Goal: Task Accomplishment & Management: Complete application form

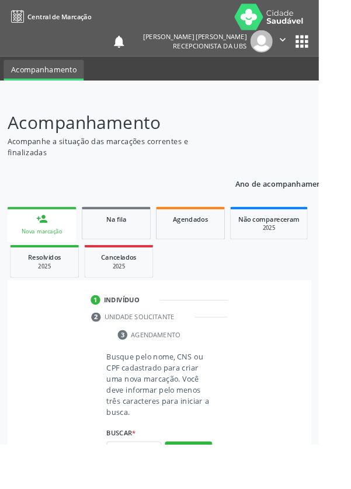
click at [56, 246] on link "person_add Nova marcação" at bounding box center [46, 247] width 76 height 39
click at [154, 489] on input "text" at bounding box center [147, 497] width 60 height 20
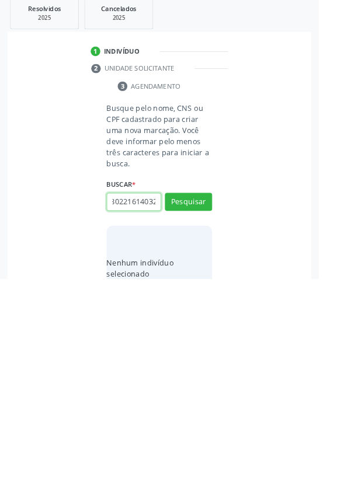
scroll to position [0, 21]
type input "706802216140321"
click at [230, 405] on button "Pesquisar" at bounding box center [208, 405] width 52 height 20
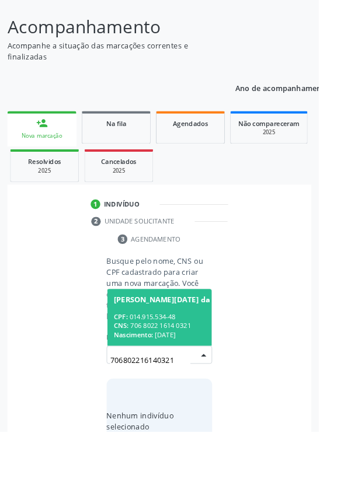
scroll to position [92, 0]
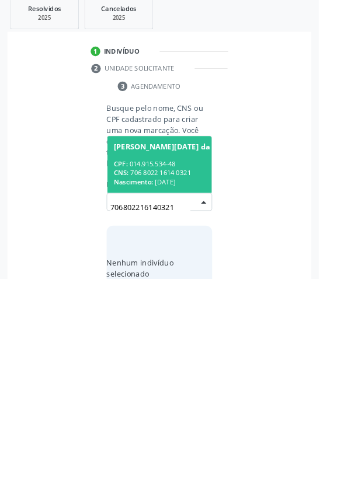
click at [165, 378] on span "Nascimento:" at bounding box center [146, 383] width 43 height 10
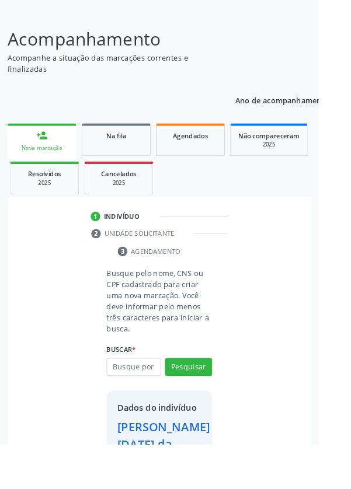
scroll to position [67, 0]
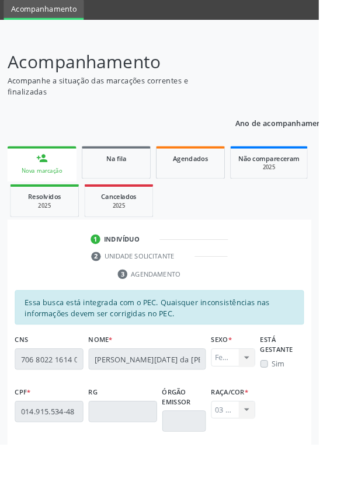
scroll to position [277, 0]
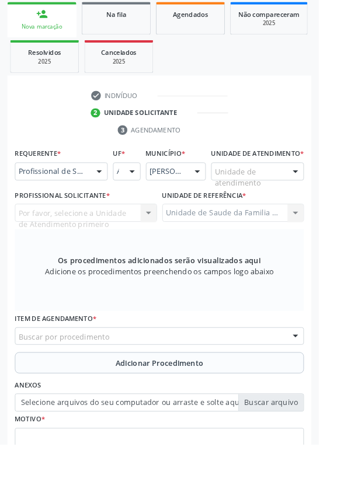
scroll to position [230, 0]
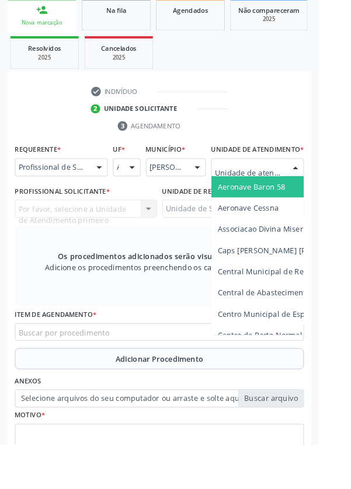
type input "Rua n"
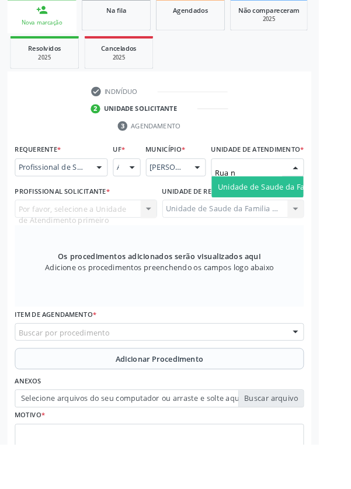
click at [305, 211] on span "Unidade de Saude da Familia Rua [GEOGRAPHIC_DATA]" at bounding box center [348, 205] width 217 height 11
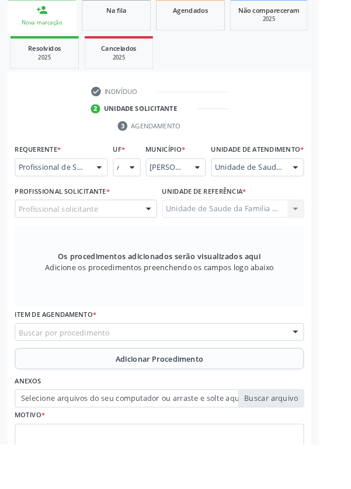
click at [113, 234] on div "Profissional solicitante" at bounding box center [94, 230] width 157 height 20
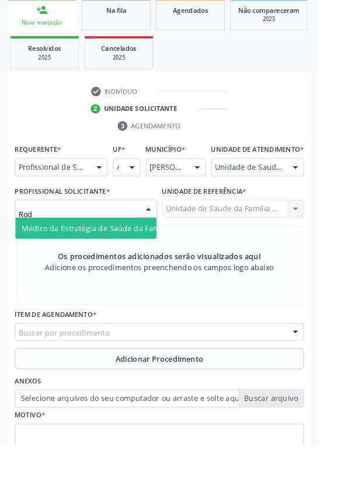
type input "Rodr"
click at [124, 257] on span "Médico da Estratégia de Saúde da Família - [PERSON_NAME] [PERSON_NAME]" at bounding box center [176, 251] width 305 height 11
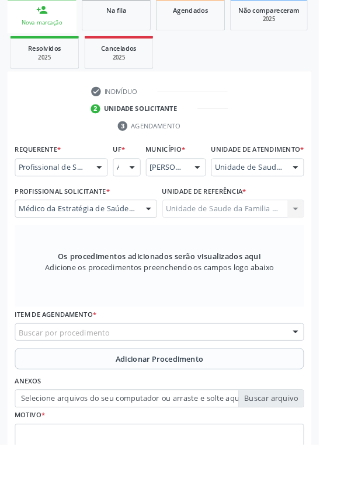
click at [230, 376] on div "Buscar por procedimento" at bounding box center [175, 366] width 318 height 20
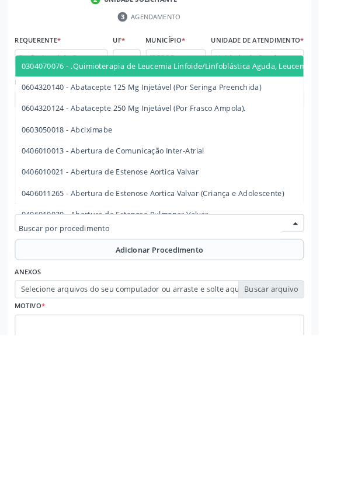
scroll to position [251, 0]
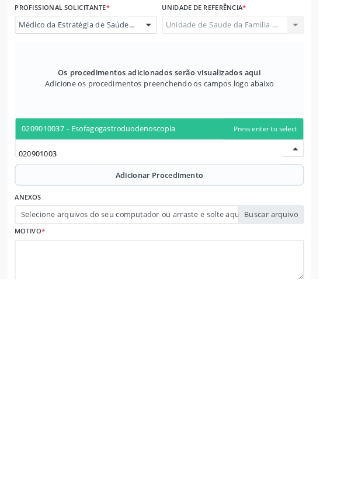
type input "0209010037"
click at [199, 330] on span "0209010037 - Esofagogastroduodenoscopia" at bounding box center [175, 323] width 317 height 23
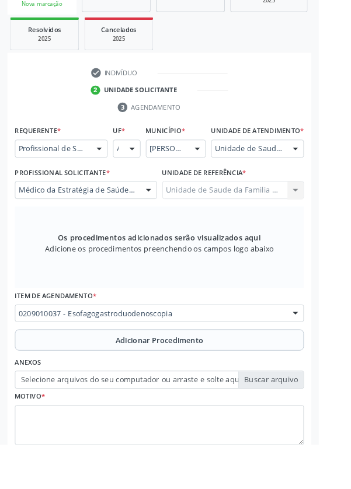
click at [196, 381] on span "Adicionar Procedimento" at bounding box center [175, 375] width 97 height 12
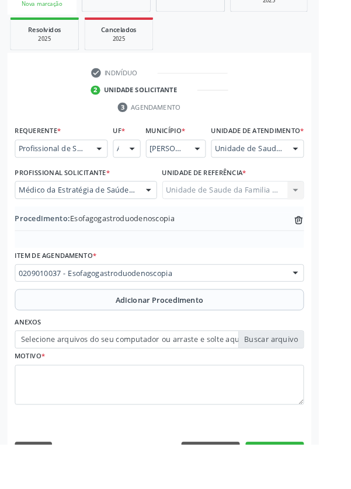
scroll to position [244, 0]
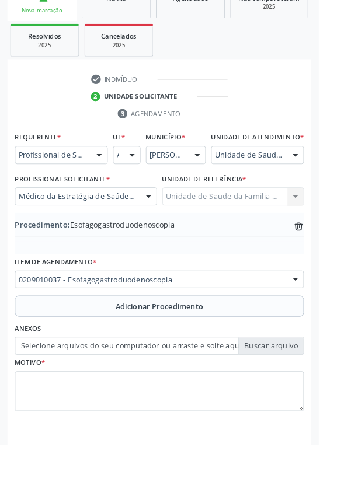
click at [300, 383] on label "Selecione arquivos do seu computador ou arraste e solte aqui" at bounding box center [175, 381] width 318 height 20
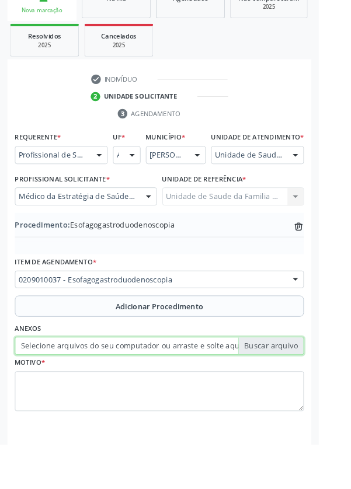
click at [300, 383] on input "Selecione arquivos do seu computador ou arraste e solte aqui" at bounding box center [175, 381] width 318 height 20
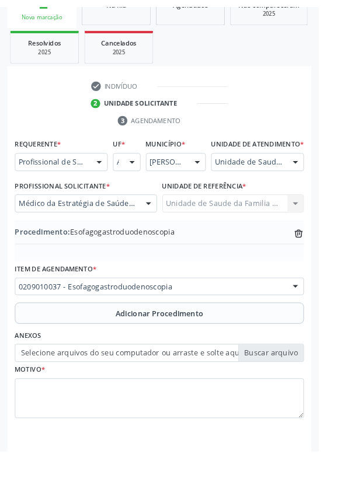
scroll to position [228, 0]
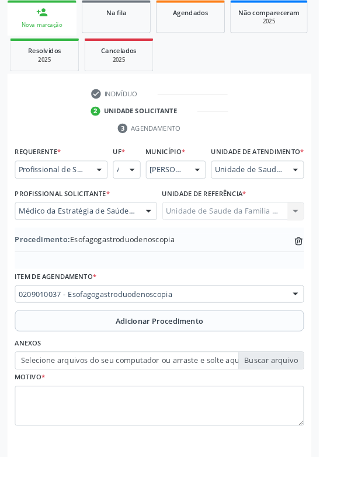
type input "C:\fakepath\17599431661027067408298271178538.jpg"
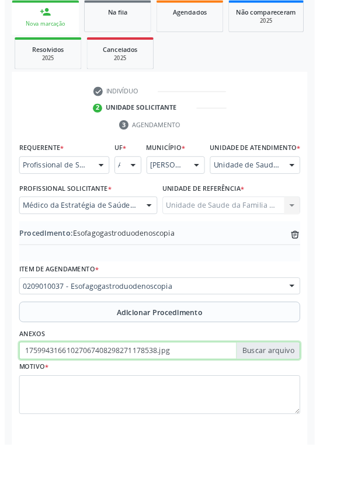
scroll to position [244, 0]
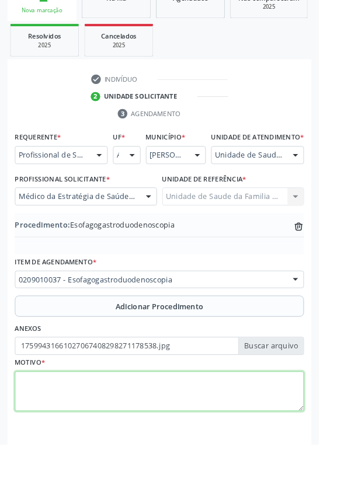
click at [166, 433] on textarea at bounding box center [175, 431] width 318 height 44
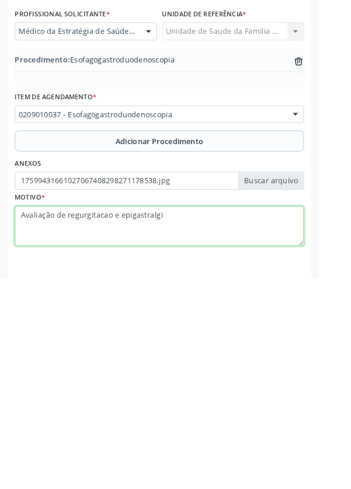
type textarea "Avaliação de regurgitacao e epigastralgia"
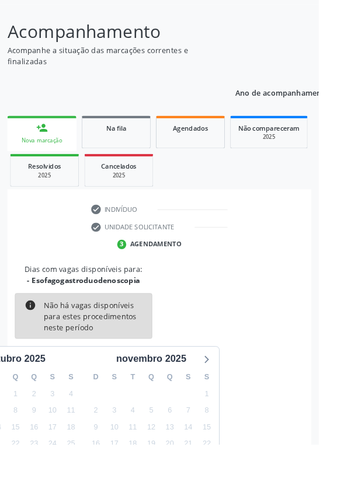
scroll to position [97, 0]
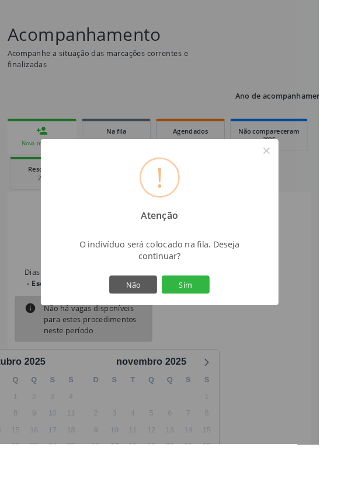
click at [231, 324] on button "Sim" at bounding box center [204, 314] width 53 height 20
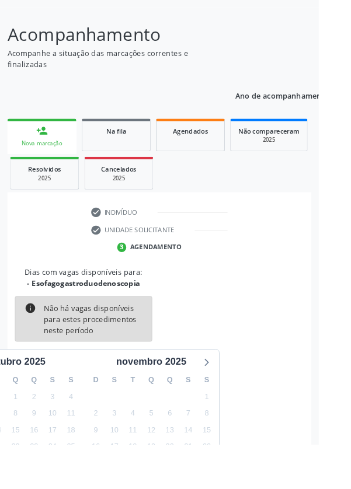
scroll to position [0, 0]
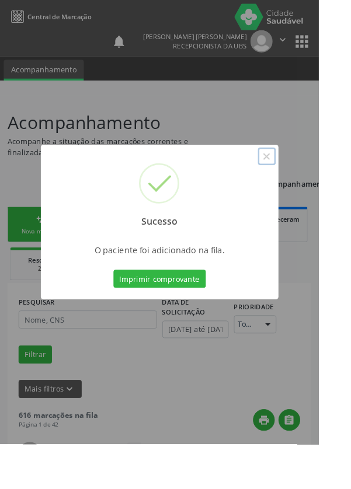
click at [304, 182] on button "×" at bounding box center [294, 172] width 20 height 20
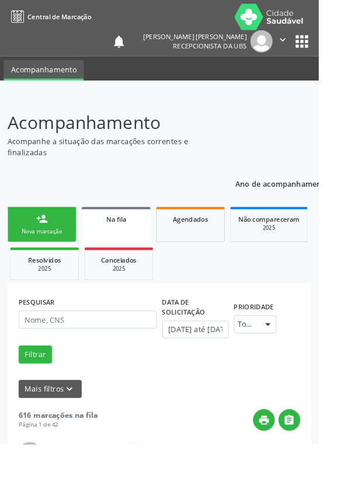
click at [47, 245] on div "person_add" at bounding box center [46, 241] width 13 height 13
click at [44, 245] on div "person_add" at bounding box center [46, 241] width 13 height 13
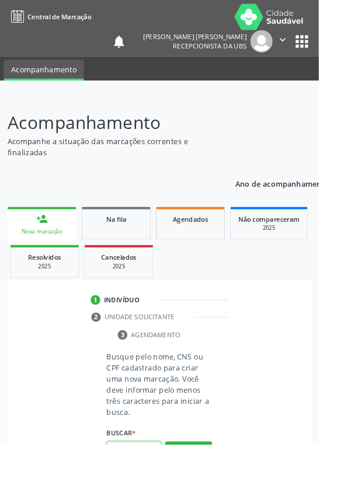
click at [147, 489] on input "text" at bounding box center [147, 497] width 60 height 20
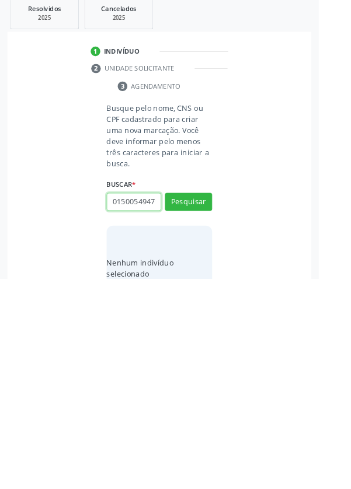
scroll to position [0, 2]
type input "01500549479"
click at [225, 395] on button "Pesquisar" at bounding box center [208, 405] width 52 height 20
type input "01500549479"
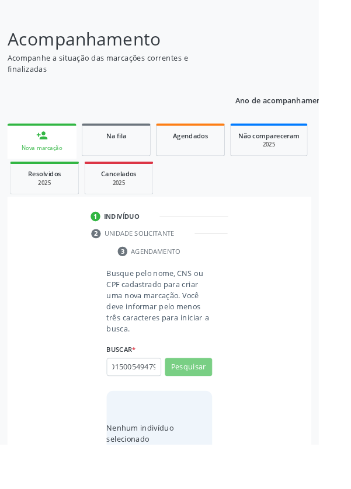
scroll to position [0, 0]
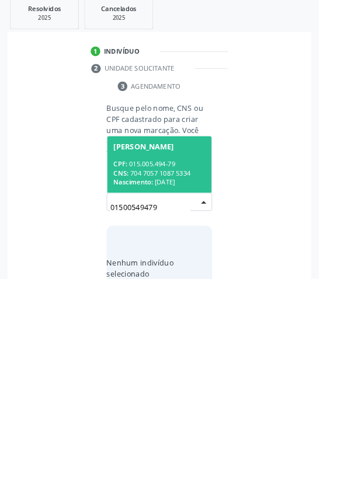
click at [200, 370] on div "CNS: 704 7057 1087 5334" at bounding box center [175, 373] width 101 height 10
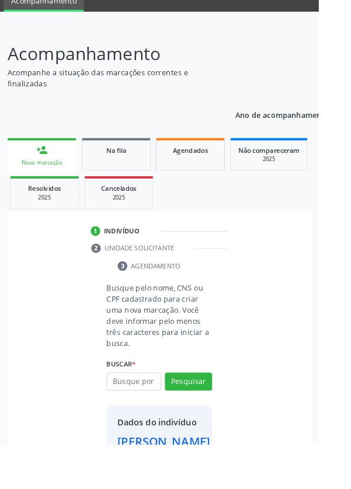
scroll to position [67, 0]
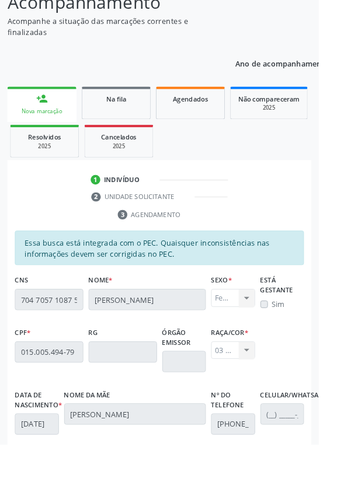
scroll to position [277, 0]
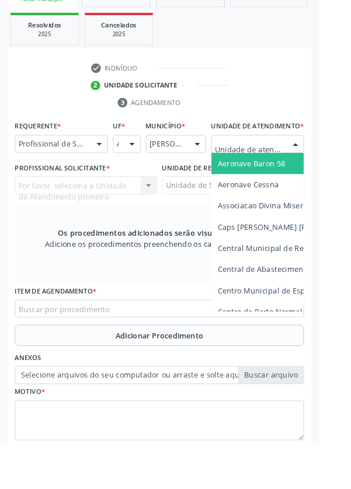
scroll to position [266, 0]
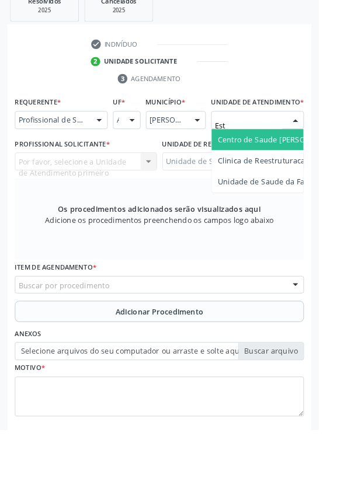
type input "Esta"
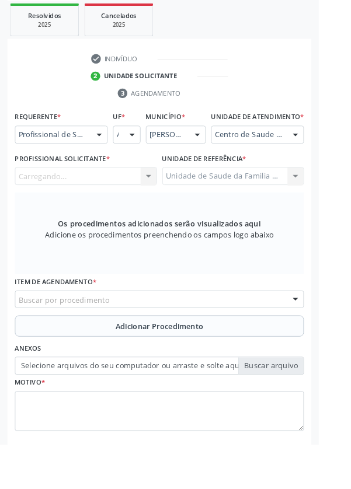
click at [122, 200] on div "Carregando... Nenhum resultado encontrado para: " " Não há nenhuma opção para s…" at bounding box center [94, 194] width 157 height 20
click at [123, 204] on div "Profissional solicitante" at bounding box center [94, 194] width 157 height 20
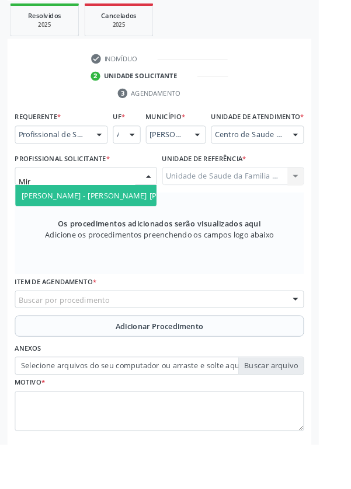
type input "[PERSON_NAME]"
click at [139, 211] on input "[PERSON_NAME]" at bounding box center [84, 199] width 129 height 23
click at [134, 221] on span "[PERSON_NAME] - [PERSON_NAME] [PERSON_NAME]" at bounding box center [127, 215] width 206 height 11
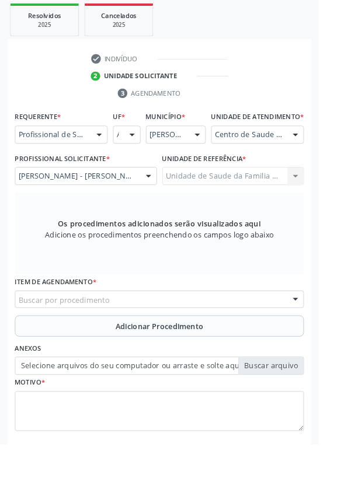
click at [241, 338] on div "Buscar por procedimento" at bounding box center [175, 330] width 318 height 20
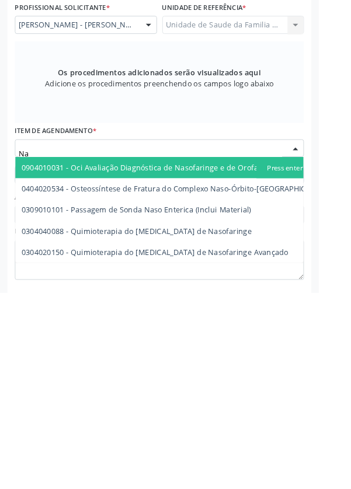
type input "N"
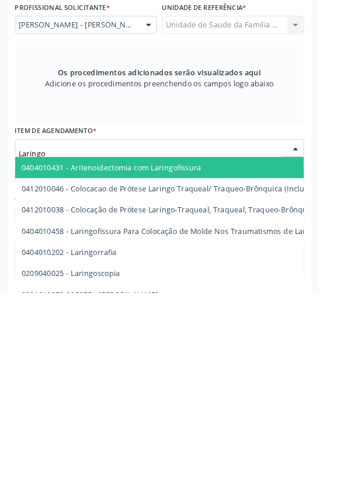
type input "Laringos"
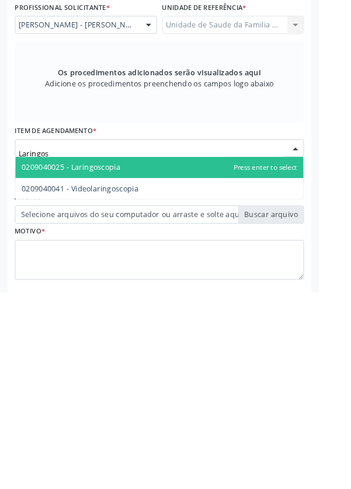
click at [136, 380] on span "0209040041 - Videolaringoscopia" at bounding box center [88, 374] width 129 height 11
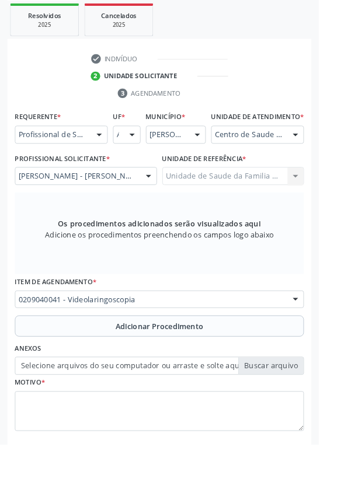
click at [186, 361] on button "Adicionar Procedimento" at bounding box center [175, 359] width 318 height 23
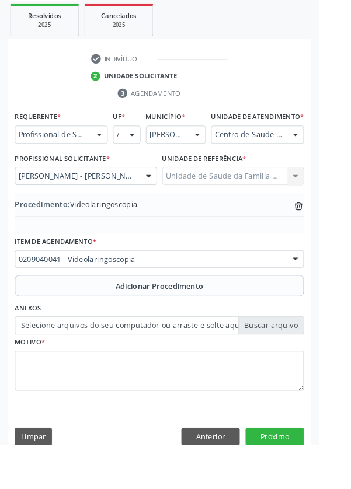
scroll to position [244, 0]
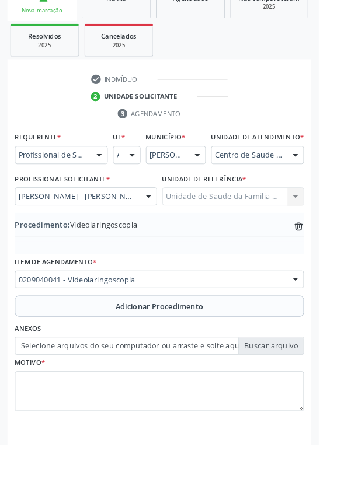
click at [301, 391] on label "Selecione arquivos do seu computador ou arraste e solte aqui" at bounding box center [175, 381] width 318 height 20
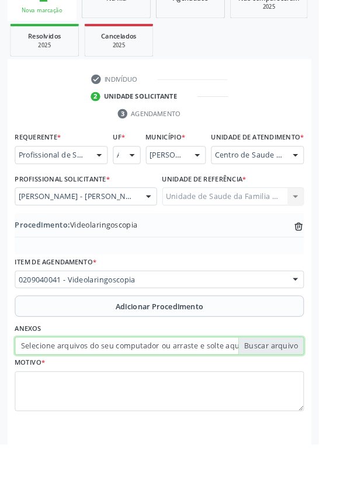
click at [301, 391] on input "Selecione arquivos do seu computador ou arraste e solte aqui" at bounding box center [175, 381] width 318 height 20
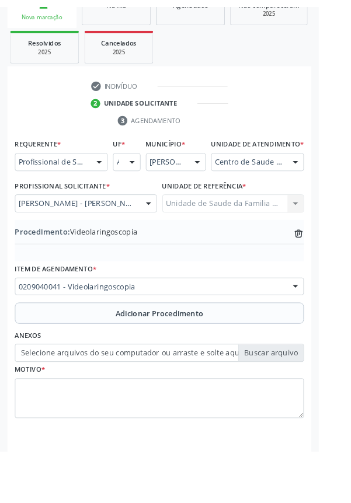
scroll to position [228, 0]
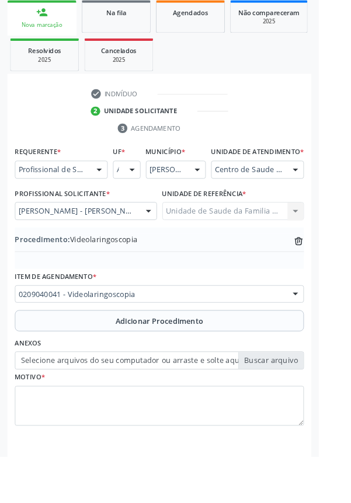
type input "C:\fakepath\17599433481708848190933866412803.jpg"
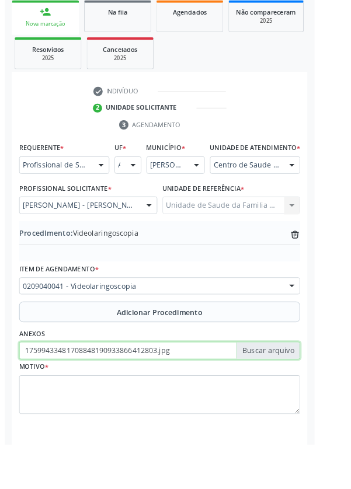
scroll to position [244, 0]
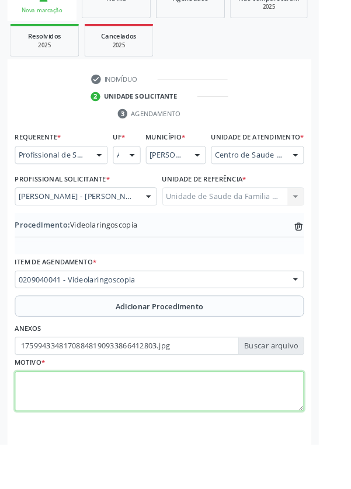
click at [113, 433] on textarea at bounding box center [175, 431] width 318 height 44
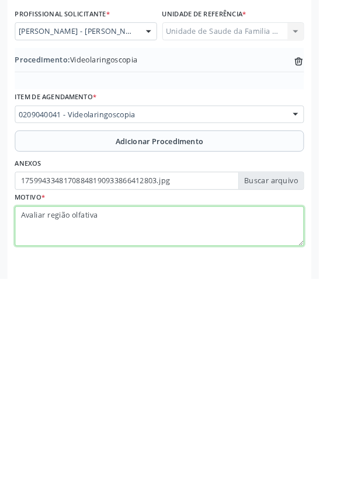
type textarea "Avaliar região olfativa"
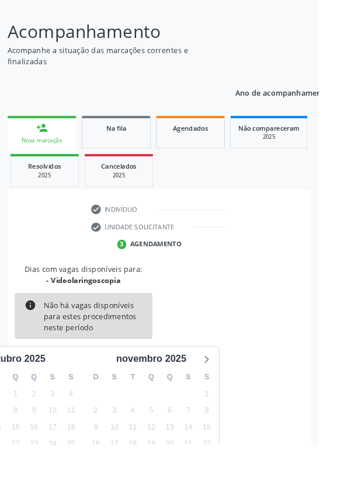
scroll to position [97, 0]
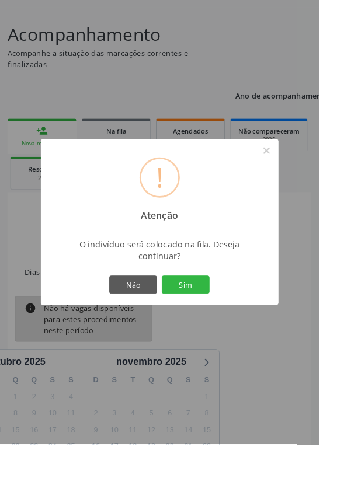
click at [230, 324] on button "Sim" at bounding box center [204, 314] width 53 height 20
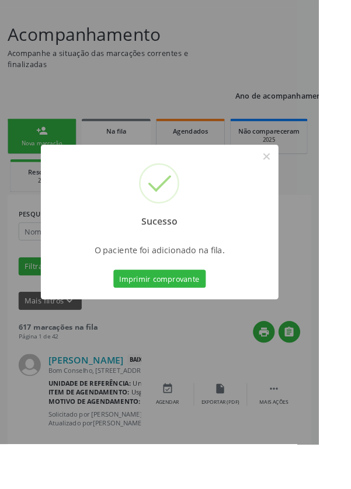
scroll to position [0, 0]
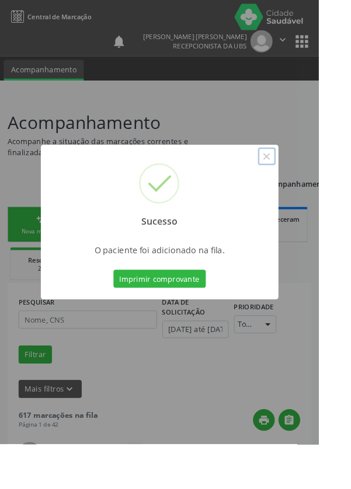
click at [304, 182] on button "×" at bounding box center [294, 172] width 20 height 20
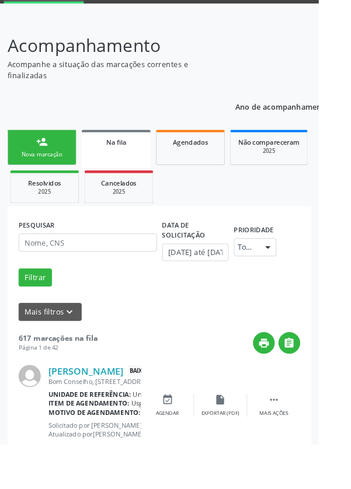
scroll to position [85, 0]
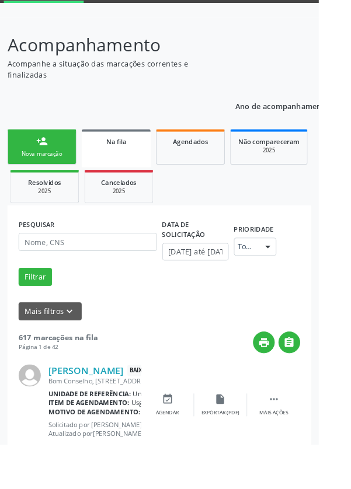
click at [43, 169] on div "Nova marcação" at bounding box center [46, 169] width 58 height 9
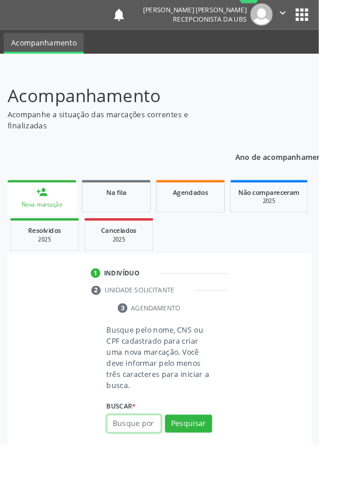
click at [156, 463] on input "text" at bounding box center [147, 467] width 60 height 20
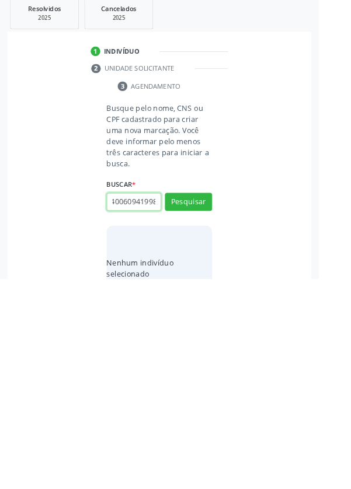
scroll to position [0, 21]
type input "706400609419986"
click at [220, 403] on button "Pesquisar" at bounding box center [208, 405] width 52 height 20
type input "706400609419986"
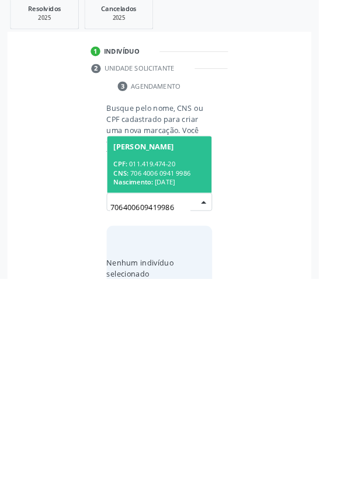
click at [196, 358] on div "CPF: 011.419.474-20" at bounding box center [175, 363] width 101 height 10
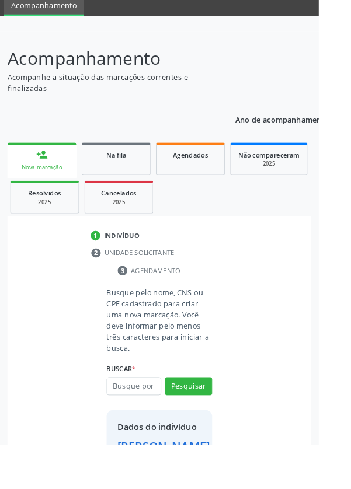
scroll to position [67, 0]
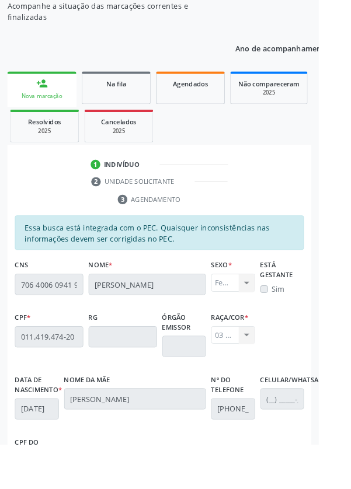
scroll to position [277, 0]
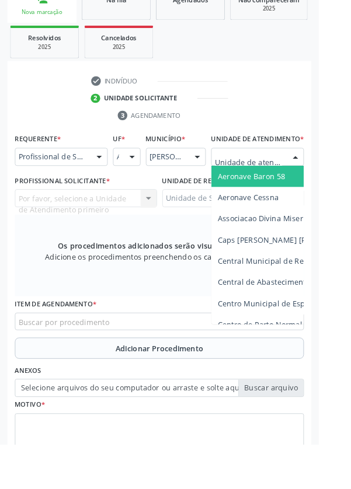
scroll to position [267, 0]
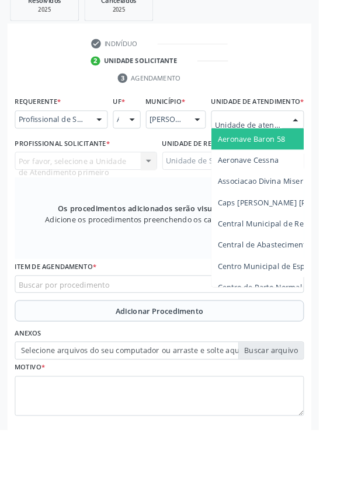
type input "R"
type input "Rua n"
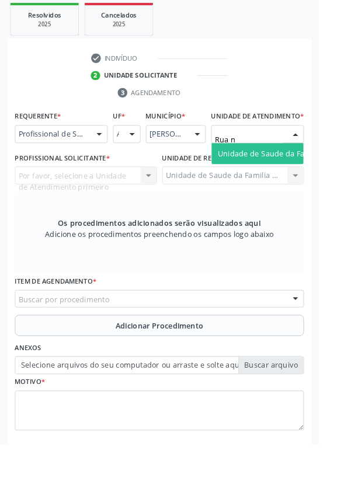
click at [300, 175] on span "Unidade de Saude da Familia Rua [GEOGRAPHIC_DATA]" at bounding box center [348, 169] width 217 height 11
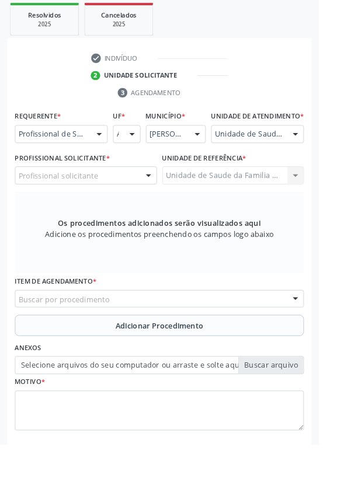
click at [120, 197] on div "Profissional solicitante" at bounding box center [94, 193] width 157 height 20
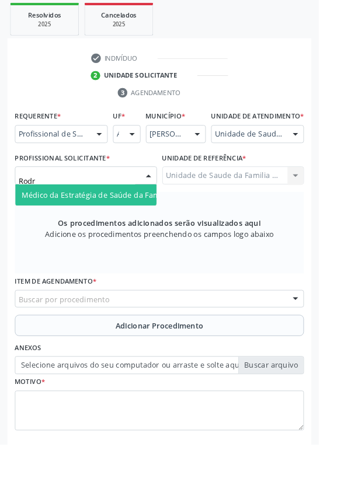
type input "Rodri"
click at [130, 220] on span "Médico da Estratégia de Saúde da Família - [PERSON_NAME] [PERSON_NAME]" at bounding box center [176, 214] width 305 height 11
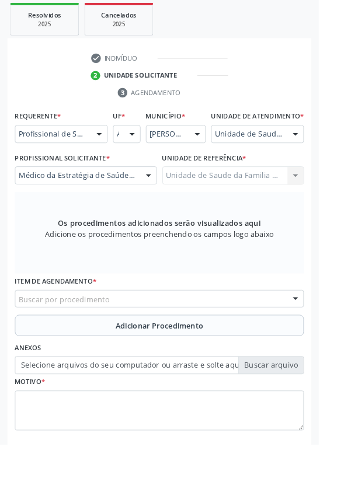
click at [198, 335] on div "Buscar por procedimento" at bounding box center [175, 329] width 318 height 20
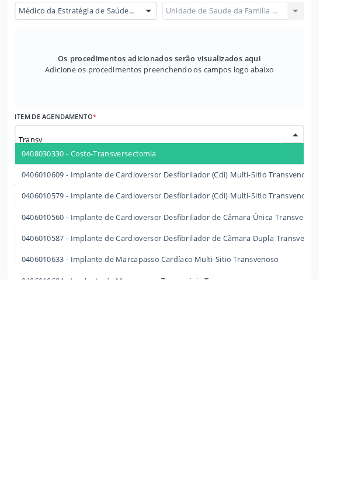
type input "Transva"
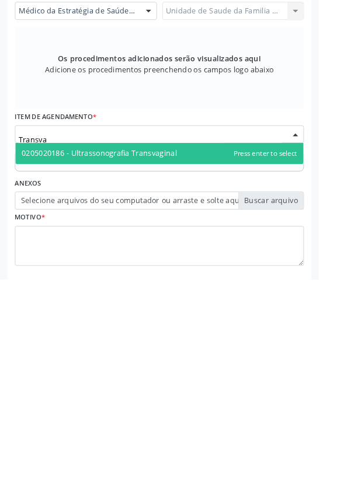
click at [207, 355] on span "0205020186 - Ultrassonografia Transvaginal" at bounding box center [175, 350] width 317 height 23
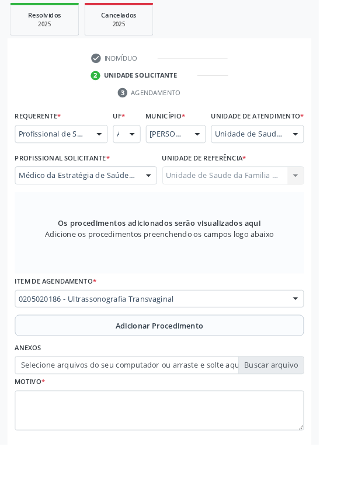
click at [222, 361] on button "Adicionar Procedimento" at bounding box center [175, 358] width 318 height 23
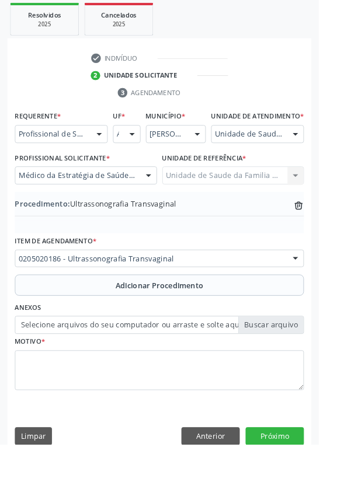
scroll to position [244, 0]
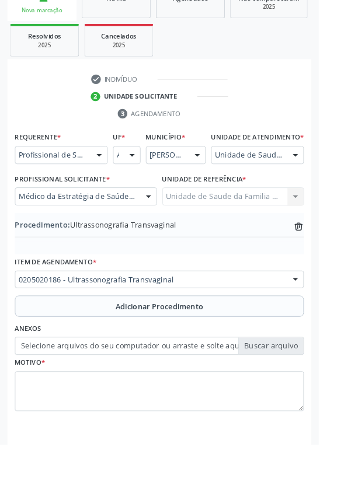
click at [310, 388] on label "Selecione arquivos do seu computador ou arraste e solte aqui" at bounding box center [175, 381] width 318 height 20
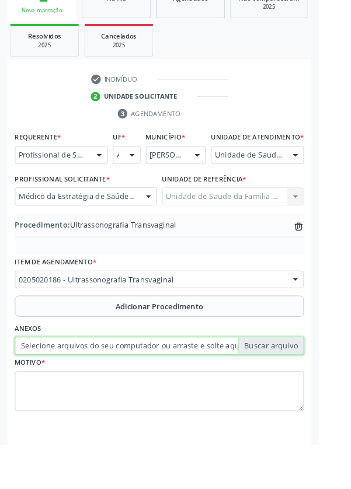
click at [310, 388] on input "Selecione arquivos do seu computador ou arraste e solte aqui" at bounding box center [175, 381] width 318 height 20
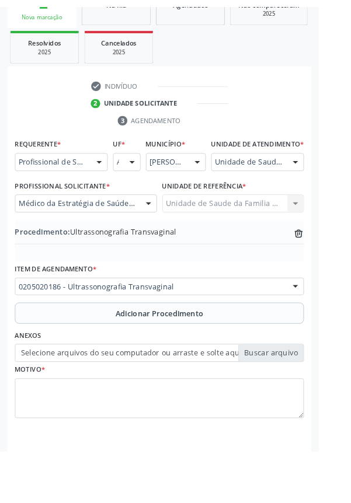
scroll to position [228, 0]
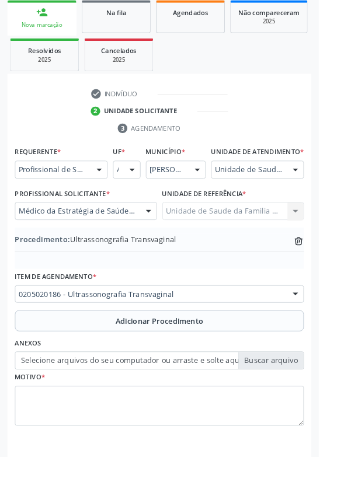
type input "C:\fakepath\17599434956497717315802517049165.jpg"
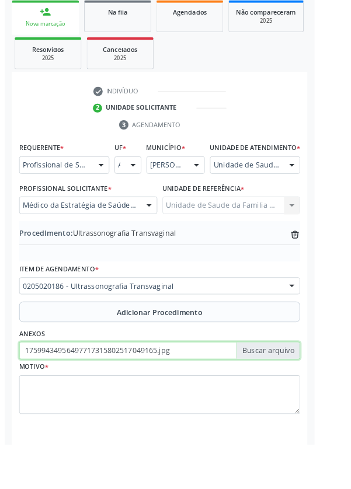
scroll to position [244, 0]
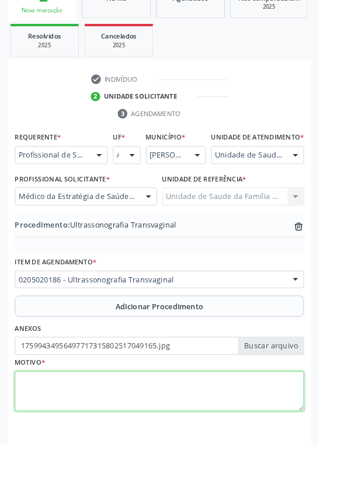
click at [123, 423] on textarea at bounding box center [175, 431] width 318 height 44
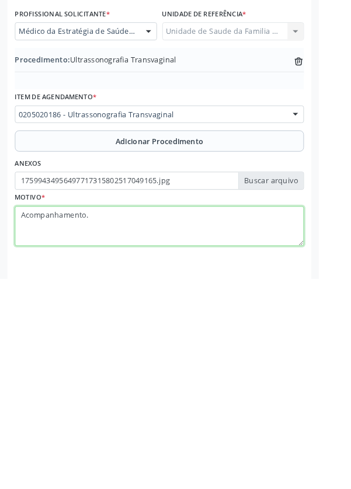
type textarea "Acompanhamento."
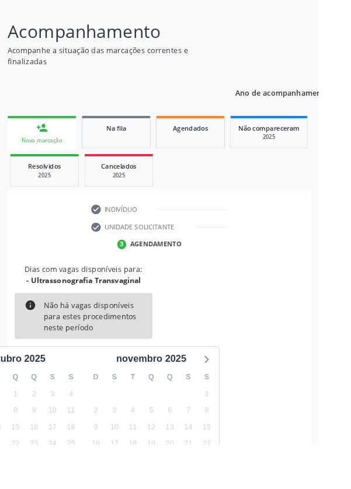
scroll to position [97, 0]
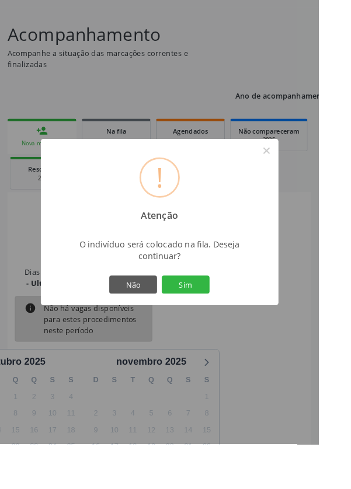
click at [231, 324] on button "Sim" at bounding box center [204, 314] width 53 height 20
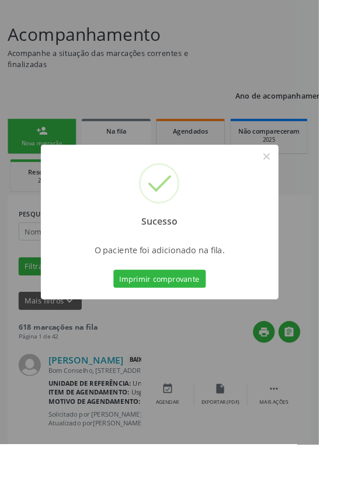
scroll to position [0, 0]
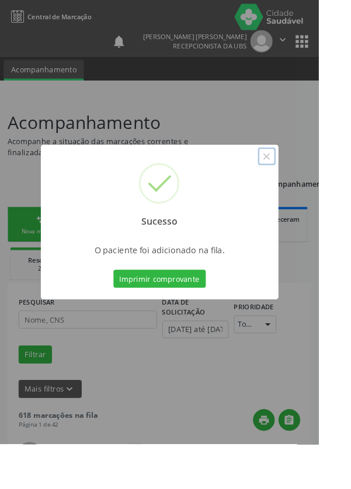
click at [304, 182] on button "×" at bounding box center [294, 172] width 20 height 20
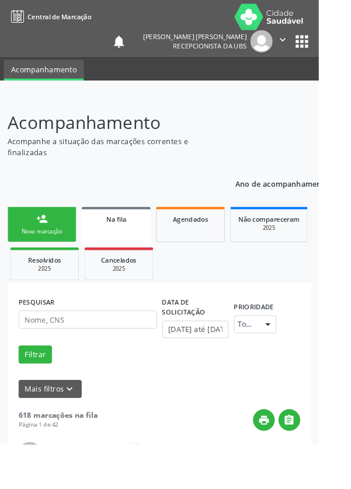
click at [46, 251] on div "Nova marcação" at bounding box center [46, 255] width 58 height 9
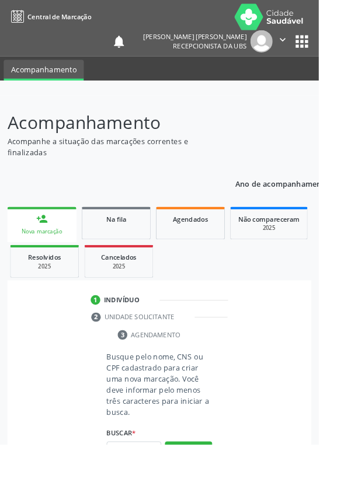
click at [47, 235] on div "person_add" at bounding box center [46, 241] width 13 height 13
click at [157, 489] on input "text" at bounding box center [147, 497] width 60 height 20
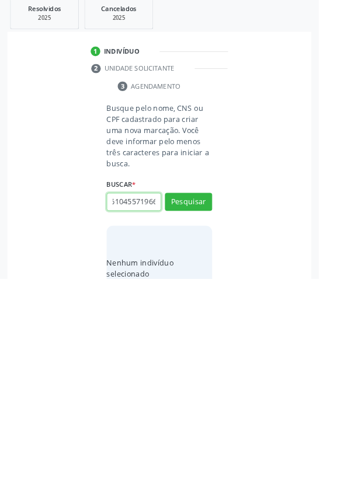
scroll to position [0, 16]
type input "70610455719660"
click at [215, 400] on button "Pesquisar" at bounding box center [208, 405] width 52 height 20
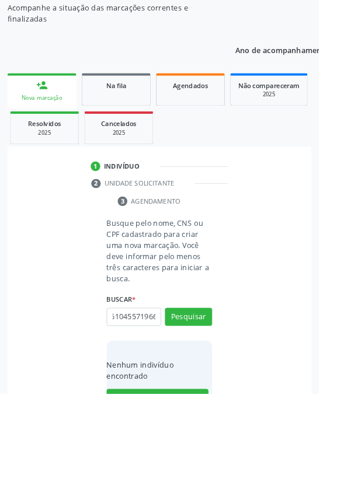
scroll to position [92, 0]
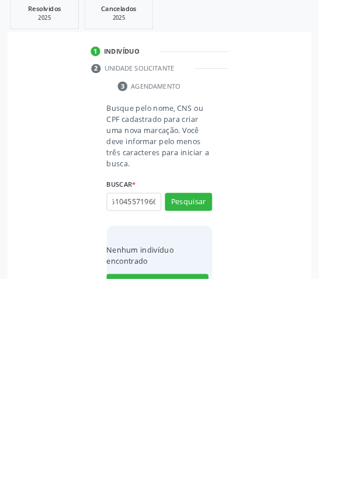
click at [172, 407] on input "7061045571966" at bounding box center [147, 405] width 60 height 20
type input "7061"
type input "06559715485"
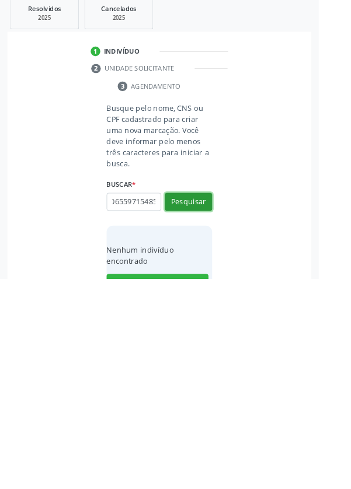
click at [223, 404] on button "Pesquisar" at bounding box center [208, 405] width 52 height 20
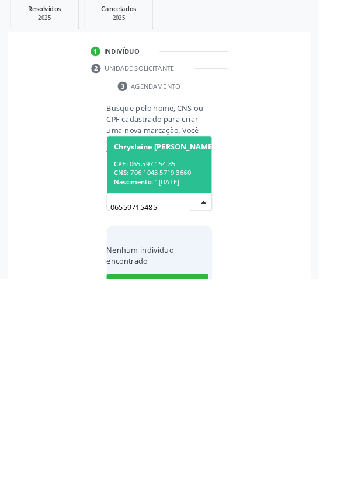
click at [171, 358] on div "CPF: 065.597.154-85" at bounding box center [223, 363] width 197 height 10
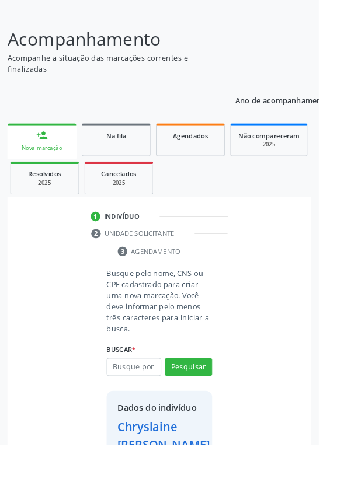
scroll to position [86, 0]
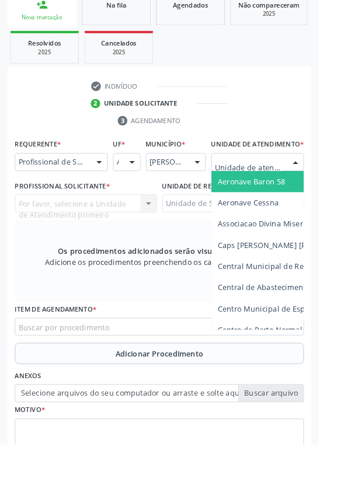
scroll to position [263, 0]
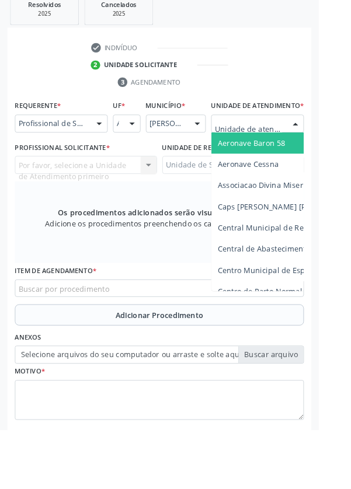
click at [108, 147] on div at bounding box center [109, 153] width 18 height 20
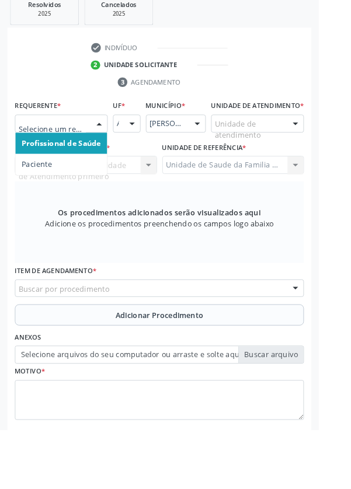
click at [75, 196] on span "Paciente" at bounding box center [67, 196] width 101 height 23
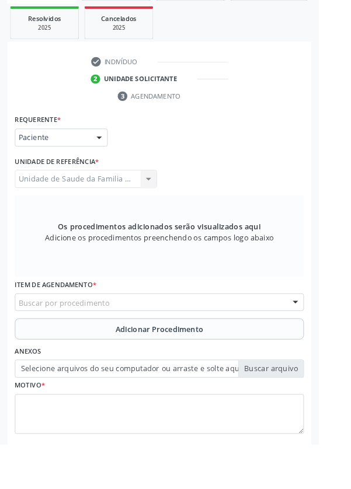
click at [222, 331] on div "Buscar por procedimento" at bounding box center [175, 334] width 318 height 20
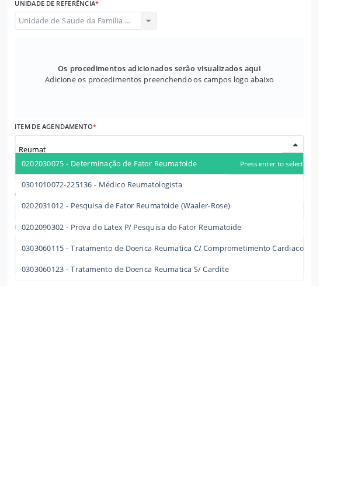
type input "Reumato"
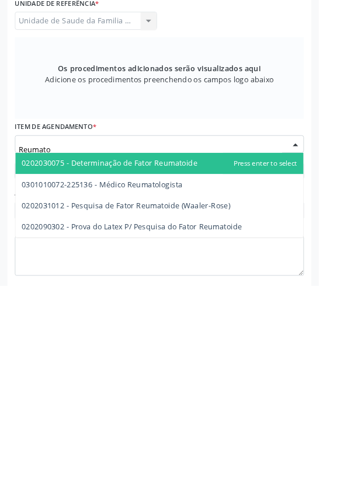
click at [172, 378] on span "0301010072-225136 - Médico Reumatologista" at bounding box center [112, 377] width 177 height 11
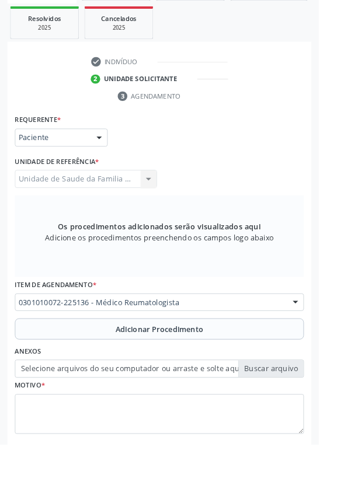
click at [196, 357] on span "Adicionar Procedimento" at bounding box center [175, 363] width 97 height 12
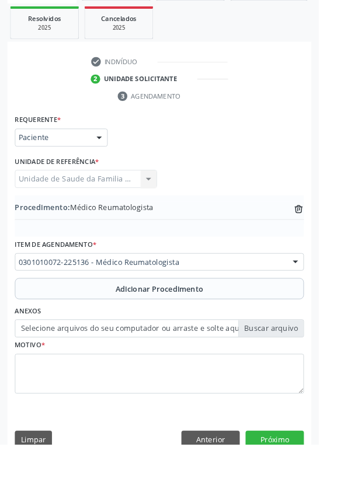
scroll to position [232, 0]
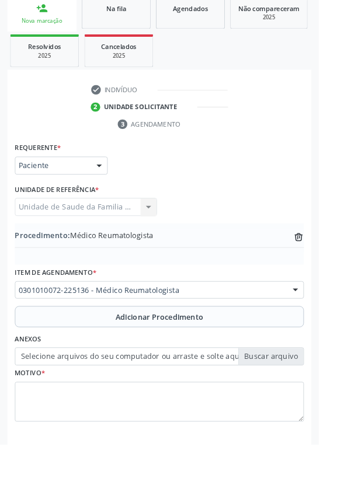
click at [309, 391] on label "Selecione arquivos do seu computador ou arraste e solte aqui" at bounding box center [175, 393] width 318 height 20
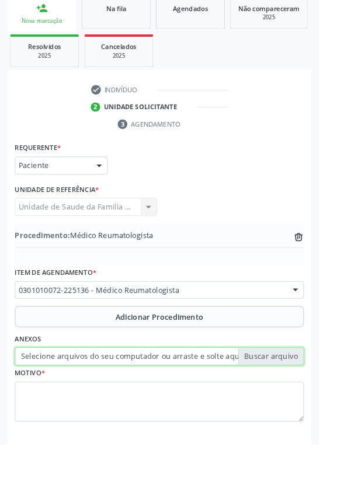
click at [309, 391] on input "Selecione arquivos do seu computador ou arraste e solte aqui" at bounding box center [175, 393] width 318 height 20
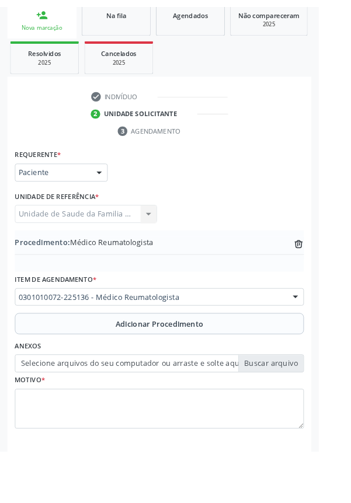
scroll to position [217, 0]
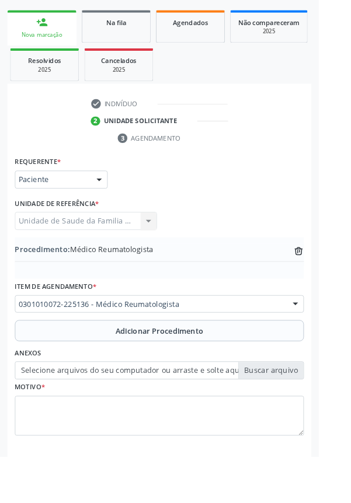
type input "C:\fakepath\17599436154251367417238750893268.jpg"
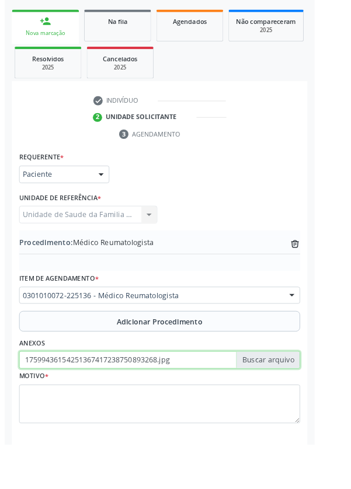
scroll to position [232, 0]
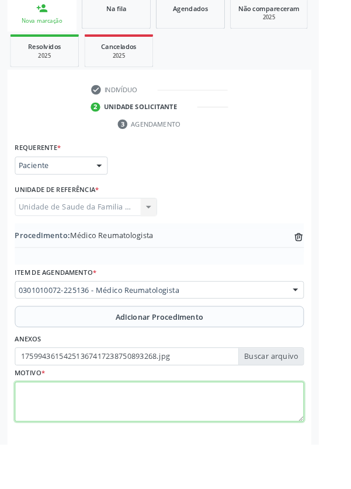
click at [124, 431] on textarea at bounding box center [175, 443] width 318 height 44
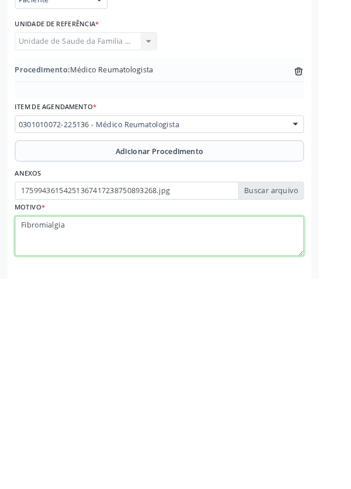
type textarea "Fibromialgia"
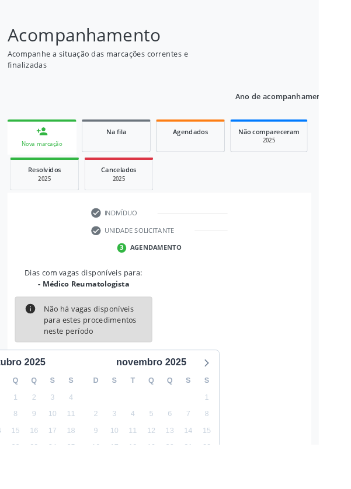
scroll to position [97, 0]
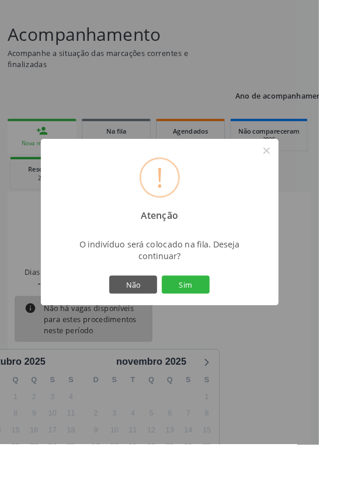
click at [231, 324] on button "Sim" at bounding box center [204, 314] width 53 height 20
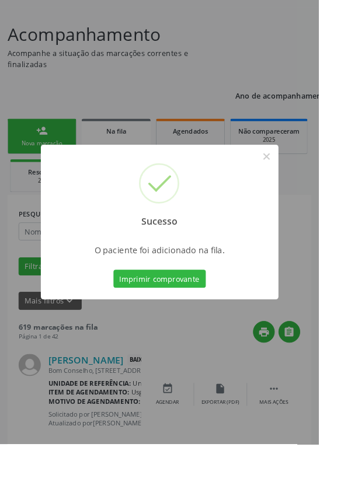
scroll to position [0, 0]
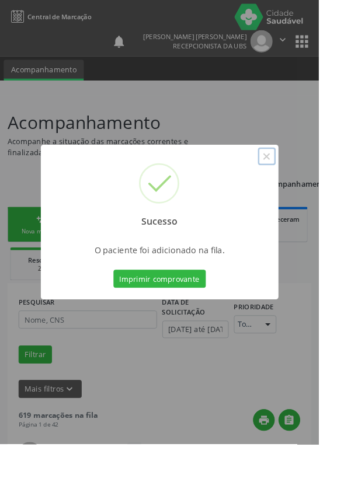
click at [304, 182] on button "×" at bounding box center [294, 172] width 20 height 20
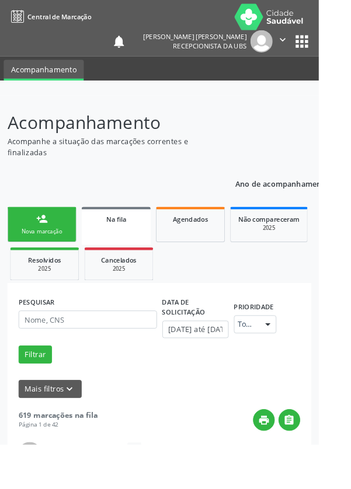
click at [55, 246] on link "person_add Nova marcação" at bounding box center [46, 247] width 76 height 39
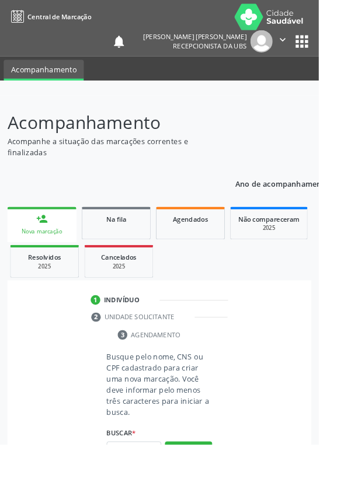
click at [52, 244] on div "person_add" at bounding box center [46, 241] width 13 height 13
click at [151, 489] on input "text" at bounding box center [147, 497] width 60 height 20
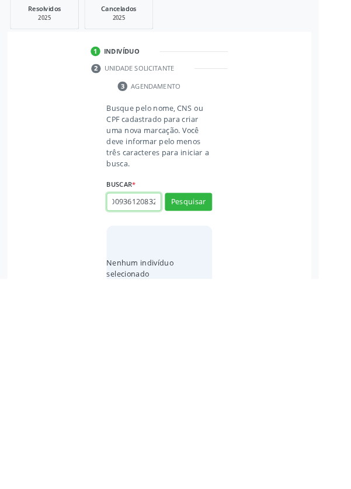
scroll to position [0, 21]
type input "708009361208322"
click at [221, 407] on button "Pesquisar" at bounding box center [208, 405] width 52 height 20
type input "708009361208322"
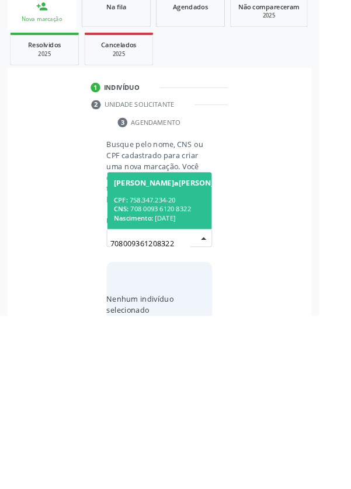
scroll to position [92, 0]
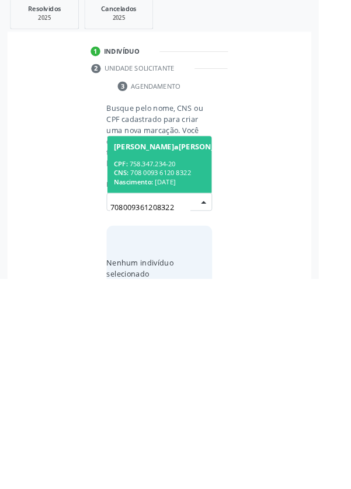
click at [191, 364] on div "CPF: 758.347.234-20" at bounding box center [196, 363] width 143 height 10
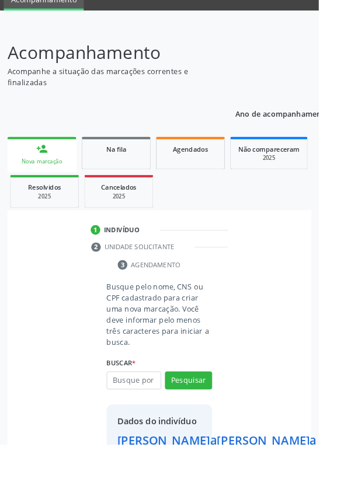
scroll to position [67, 0]
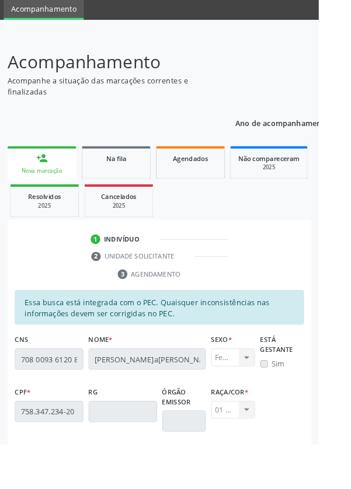
scroll to position [277, 0]
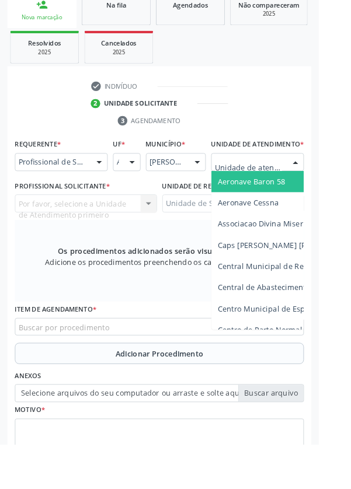
scroll to position [257, 0]
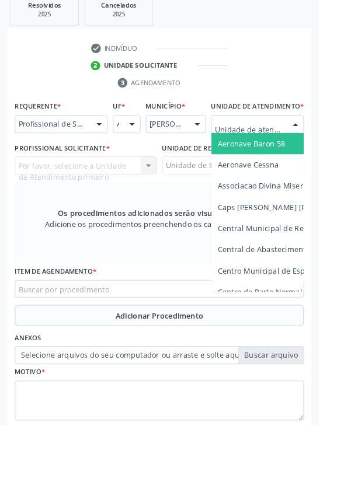
type input "Rua n"
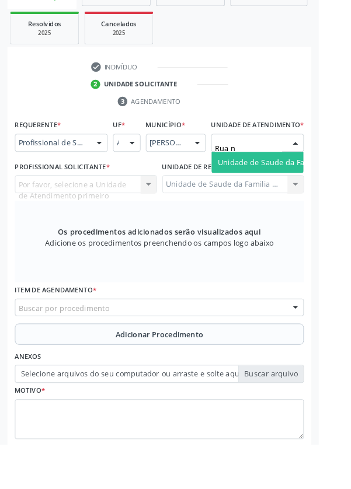
click at [303, 185] on span "Unidade de Saude da Familia Rua [GEOGRAPHIC_DATA]" at bounding box center [348, 178] width 217 height 11
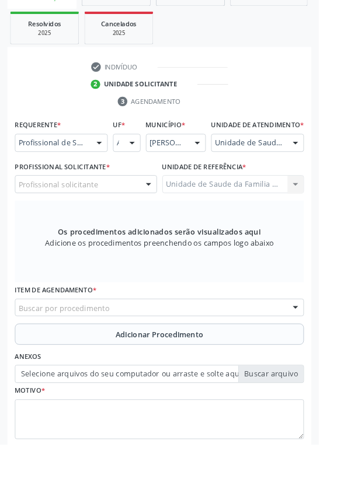
click at [117, 213] on div "Profissional solicitante" at bounding box center [94, 203] width 157 height 20
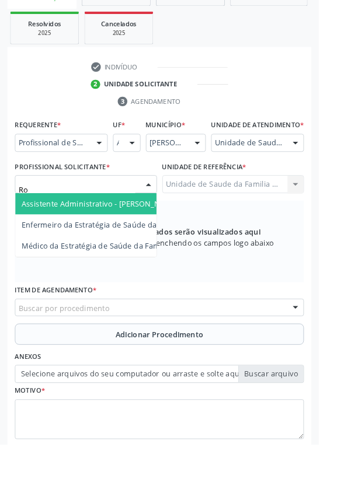
type input "Rod"
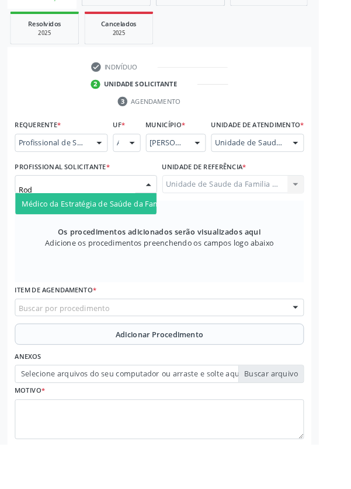
click at [138, 230] on span "Médico da Estratégia de Saúde da Família - [PERSON_NAME] [PERSON_NAME]" at bounding box center [176, 224] width 305 height 11
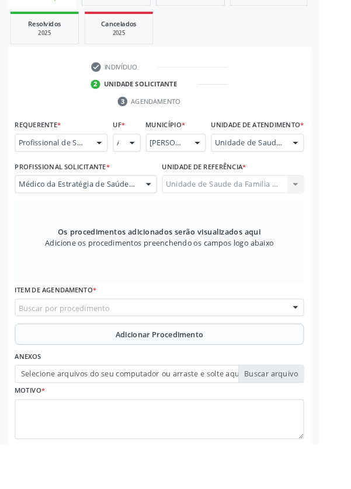
click at [219, 349] on div "Buscar por procedimento" at bounding box center [175, 339] width 318 height 20
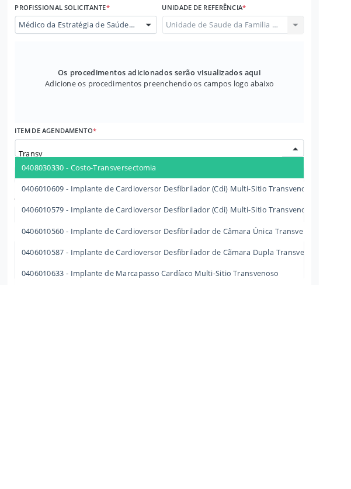
type input "Transva"
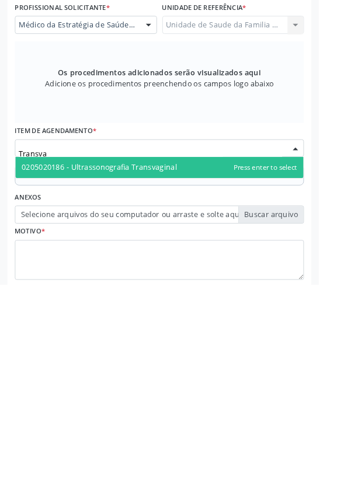
click at [185, 366] on span "0205020186 - Ultrassonografia Transvaginal" at bounding box center [109, 360] width 171 height 11
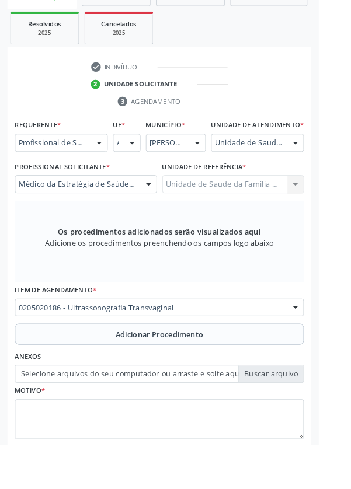
click at [211, 375] on span "Adicionar Procedimento" at bounding box center [175, 369] width 97 height 12
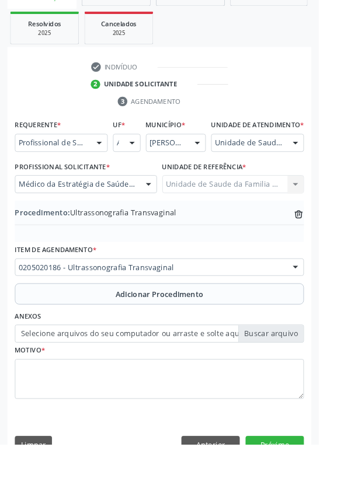
scroll to position [244, 0]
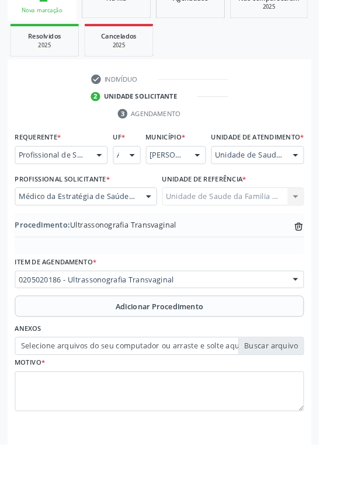
click at [310, 386] on label "Selecione arquivos do seu computador ou arraste e solte aqui" at bounding box center [175, 381] width 318 height 20
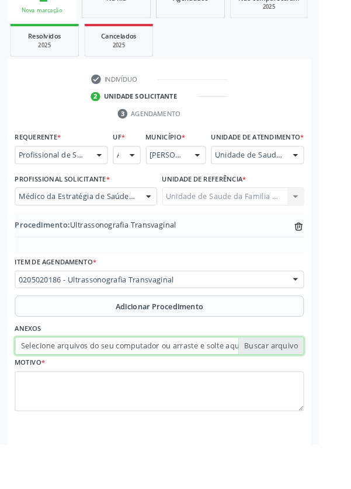
click at [310, 386] on input "Selecione arquivos do seu computador ou arraste e solte aqui" at bounding box center [175, 381] width 318 height 20
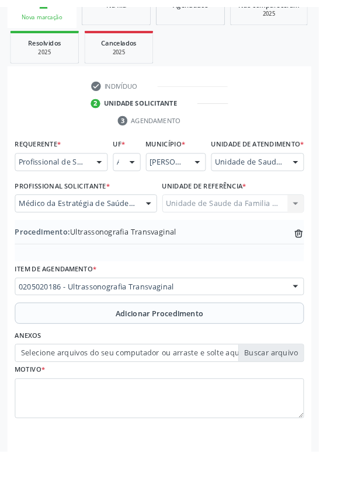
scroll to position [228, 0]
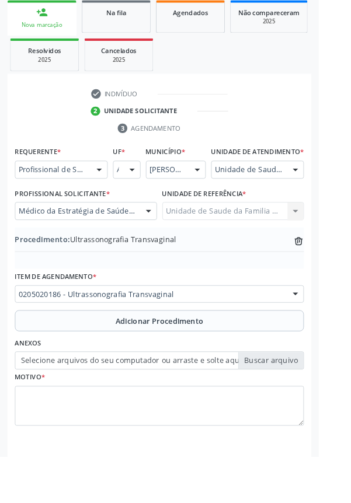
type input "C:\fakepath\17599437186992046303153797291884.jpg"
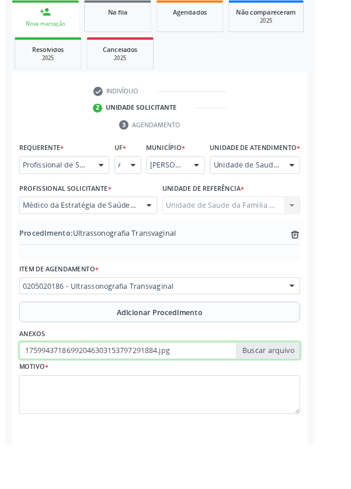
scroll to position [244, 0]
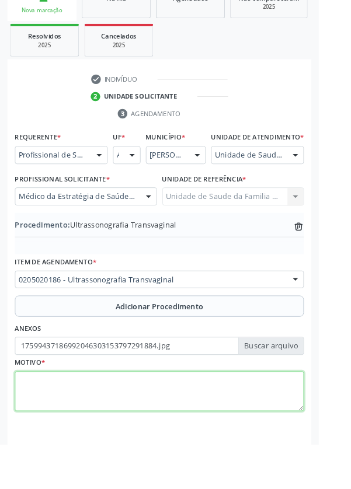
click at [111, 433] on textarea at bounding box center [175, 431] width 318 height 44
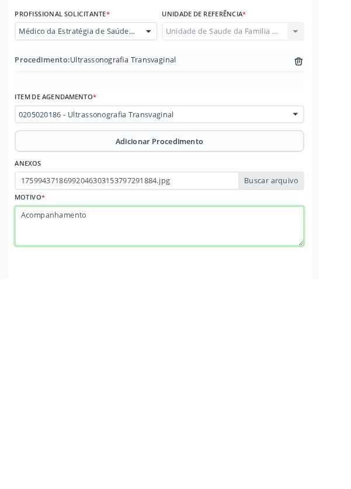
type textarea "Acompanhamento"
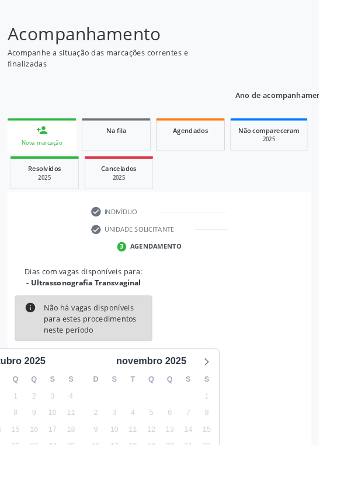
scroll to position [97, 0]
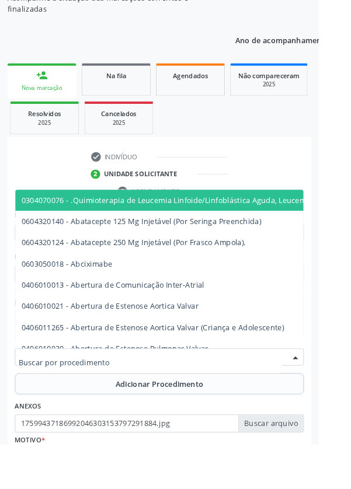
scroll to position [206, 0]
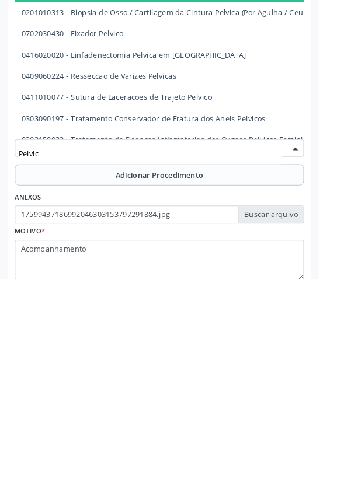
type input "Pelvica"
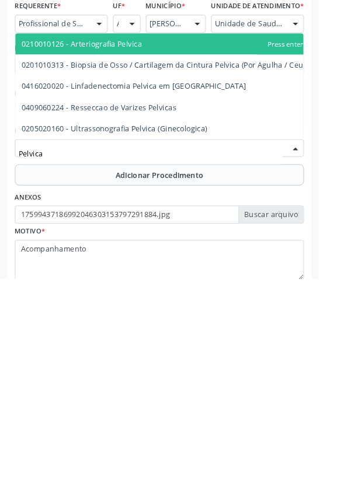
click at [210, 329] on span "0205020160 - Ultrassonografia Pelvica (Ginecologica)" at bounding box center [126, 323] width 204 height 11
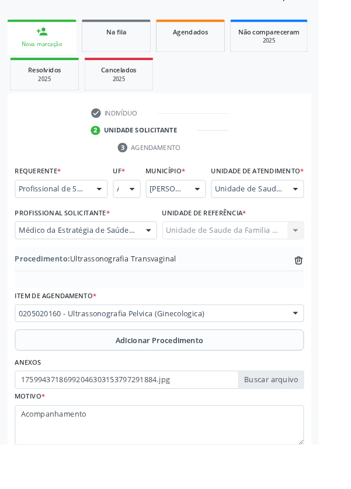
click at [211, 381] on span "Adicionar Procedimento" at bounding box center [175, 375] width 97 height 12
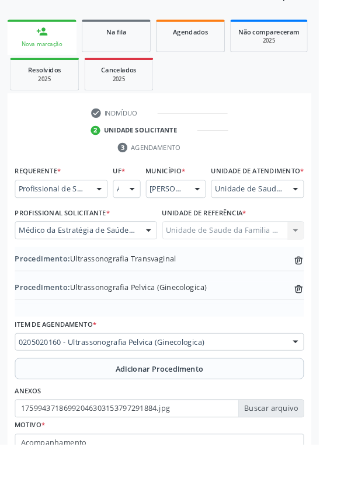
scroll to position [213, 0]
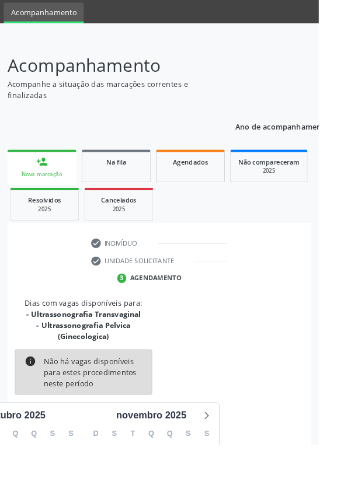
scroll to position [121, 0]
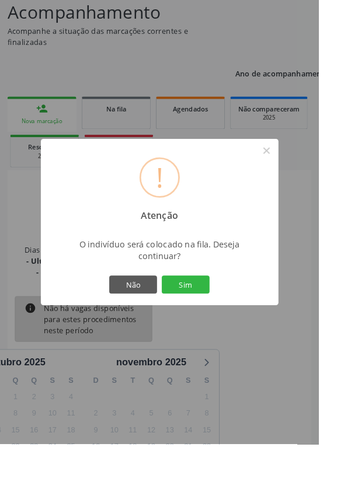
click at [227, 324] on button "Sim" at bounding box center [204, 314] width 53 height 20
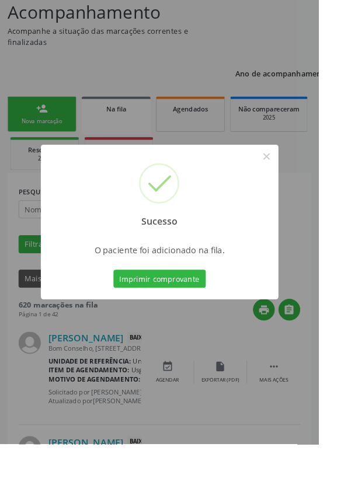
scroll to position [0, 0]
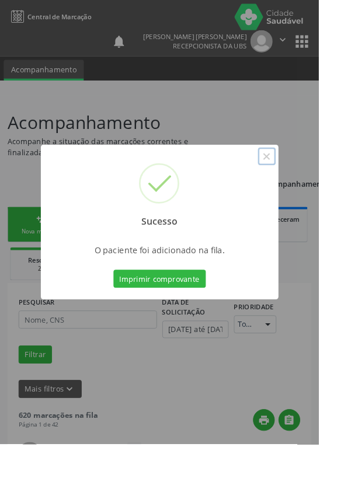
click at [304, 182] on button "×" at bounding box center [294, 172] width 20 height 20
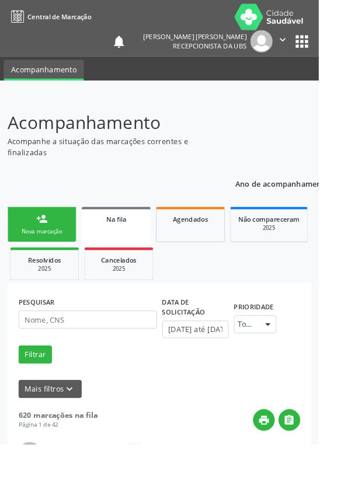
click at [49, 245] on div "person_add" at bounding box center [46, 241] width 13 height 13
click at [44, 248] on link "person_add Nova marcação" at bounding box center [46, 247] width 76 height 39
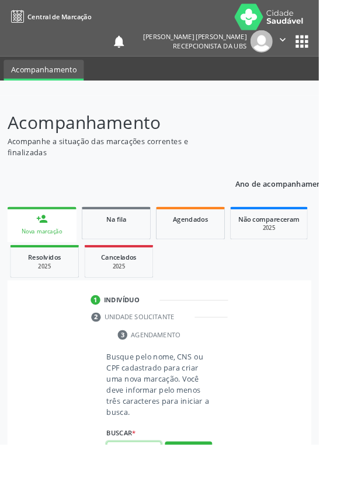
click at [148, 489] on input "text" at bounding box center [147, 497] width 60 height 20
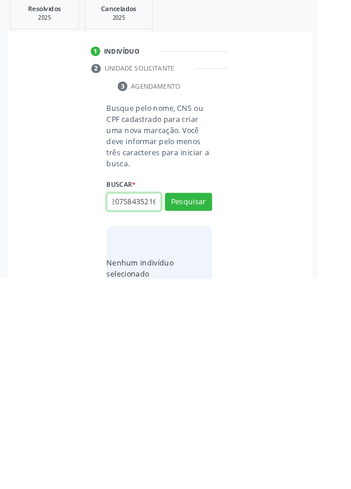
scroll to position [0, 21]
type input "706207584352164"
click at [211, 409] on button "Pesquisar" at bounding box center [208, 405] width 52 height 20
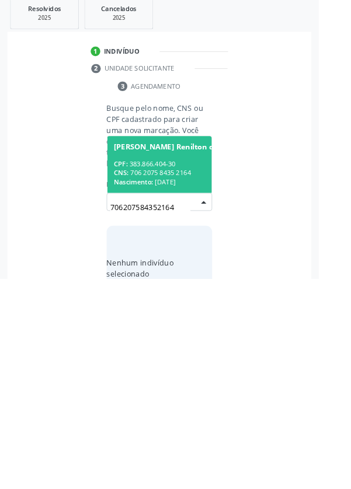
click at [180, 365] on div "CPF: 383.866.404-30" at bounding box center [219, 363] width 189 height 10
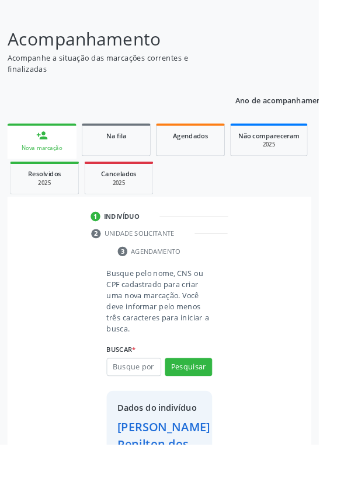
scroll to position [67, 0]
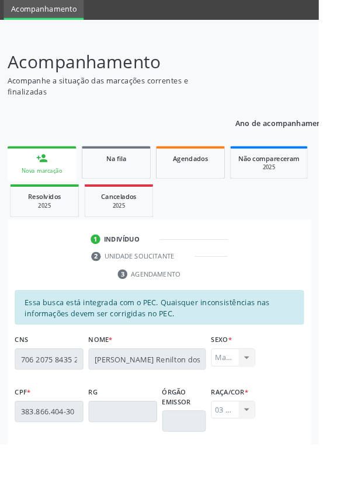
scroll to position [277, 0]
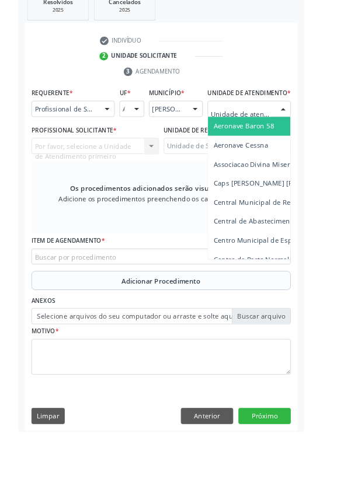
scroll to position [266, 0]
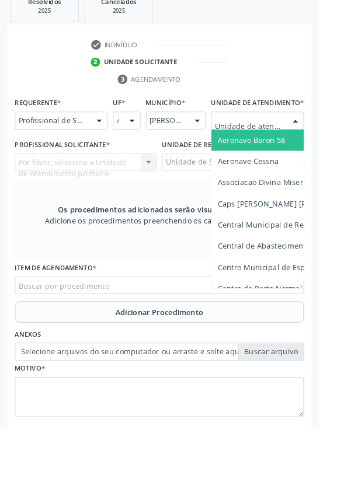
type input "Rua n"
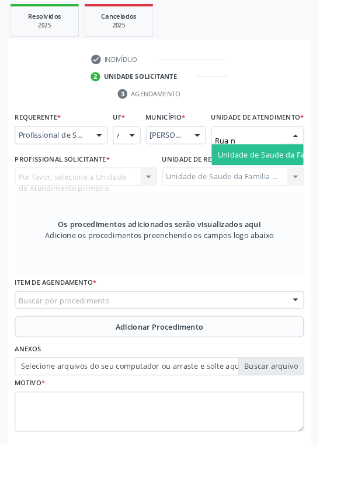
click at [297, 176] on span "Unidade de Saude da Familia Rua [GEOGRAPHIC_DATA]" at bounding box center [348, 170] width 217 height 11
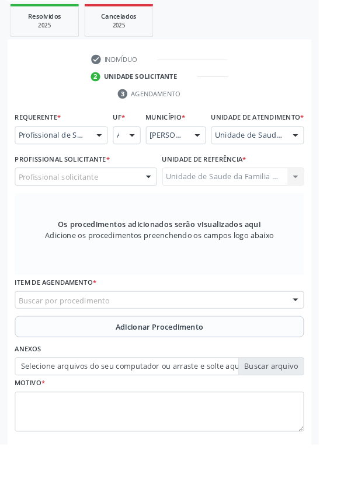
click at [117, 204] on div "Profissional solicitante" at bounding box center [94, 195] width 157 height 20
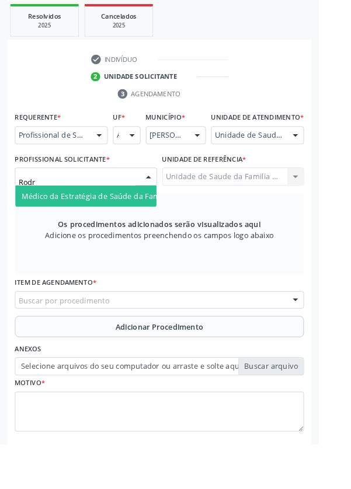
type input "Rodri"
click at [118, 221] on span "Médico da Estratégia de Saúde da Família - [PERSON_NAME] [PERSON_NAME]" at bounding box center [176, 215] width 305 height 11
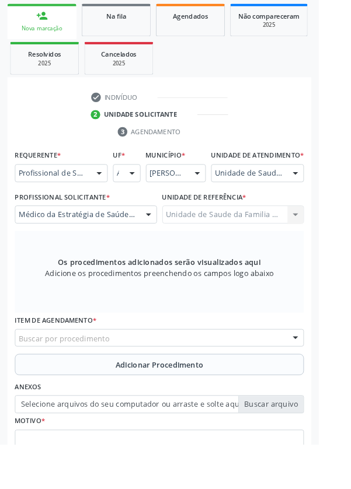
scroll to position [221, 0]
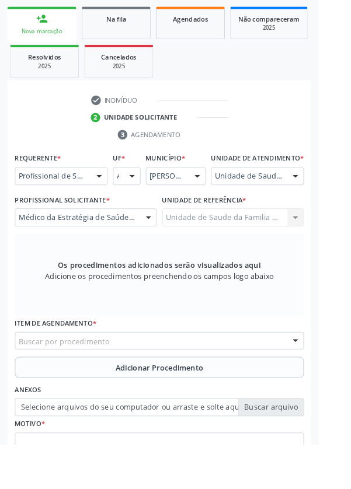
click at [170, 386] on div "Buscar por procedimento" at bounding box center [175, 376] width 318 height 20
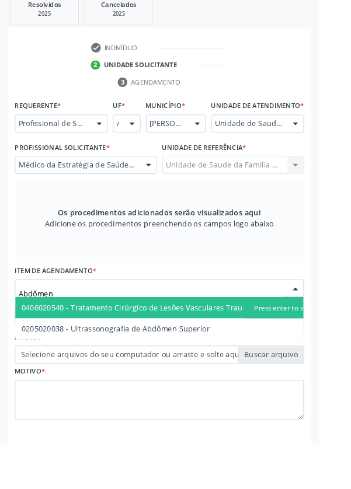
scroll to position [288, 0]
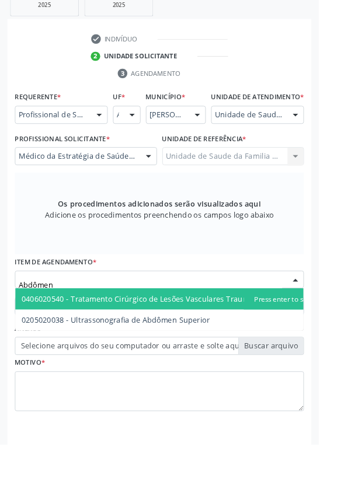
click at [187, 319] on input "Abdômen" at bounding box center [165, 314] width 290 height 23
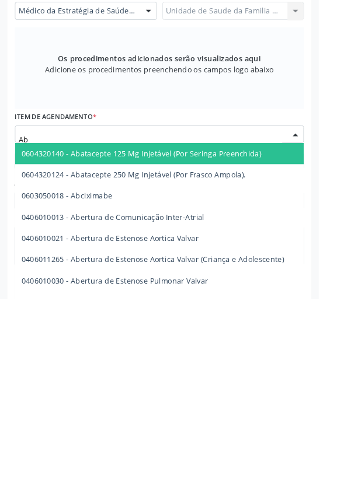
type input "A"
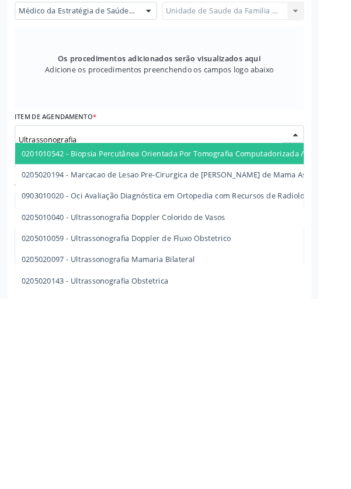
type input "Ultrassonografia"
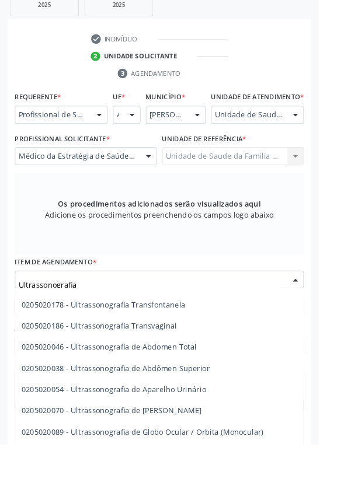
scroll to position [204, 0]
click at [220, 394] on span "0205020046 - Ultrassonografia de Abdomen Total" at bounding box center [278, 381] width 523 height 23
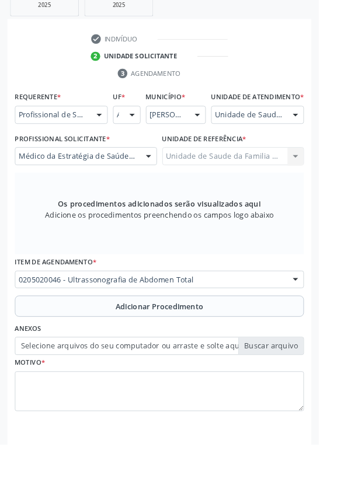
click at [302, 391] on label "Selecione arquivos do seu computador ou arraste e solte aqui" at bounding box center [175, 381] width 318 height 20
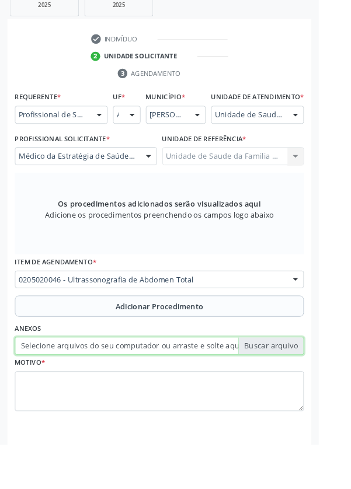
click at [302, 391] on input "Selecione arquivos do seu computador ou arraste e solte aqui" at bounding box center [175, 381] width 318 height 20
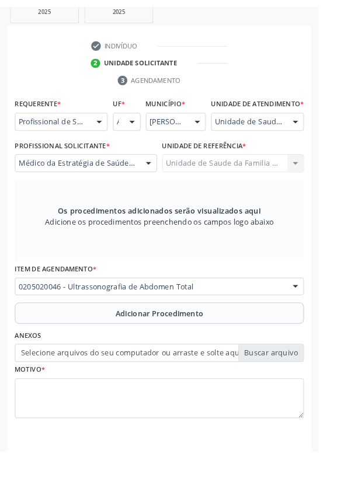
scroll to position [272, 0]
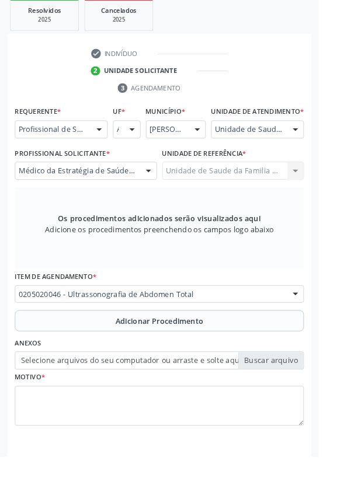
type input "C:\fakepath\17599443782785040624186545700372.jpg"
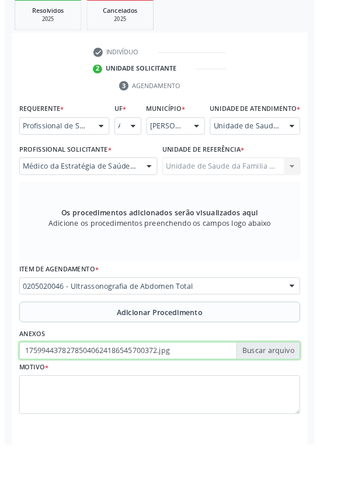
scroll to position [288, 0]
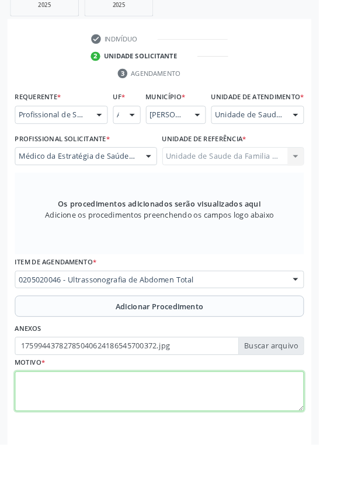
click at [130, 434] on textarea at bounding box center [175, 431] width 318 height 44
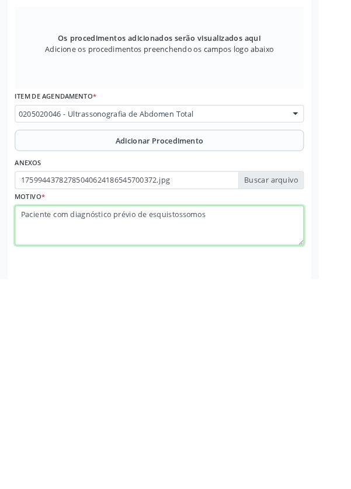
type textarea "Paciente com diagnóstico prévio de esquistossomose"
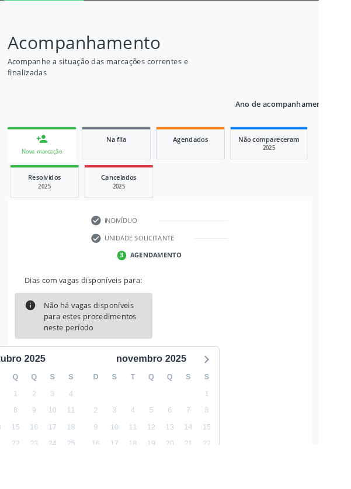
scroll to position [84, 0]
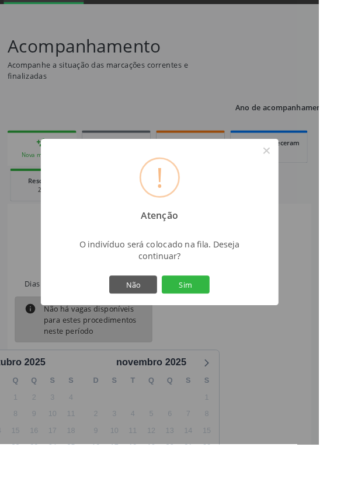
click at [231, 324] on button "Sim" at bounding box center [204, 314] width 53 height 20
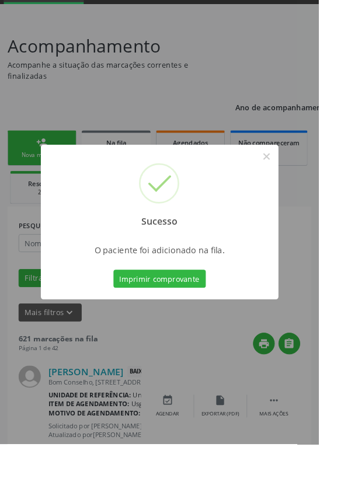
scroll to position [0, 0]
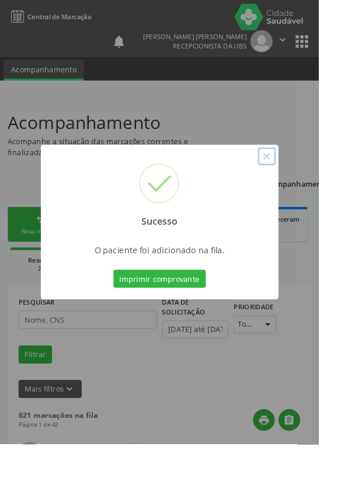
click at [304, 182] on button "×" at bounding box center [294, 172] width 20 height 20
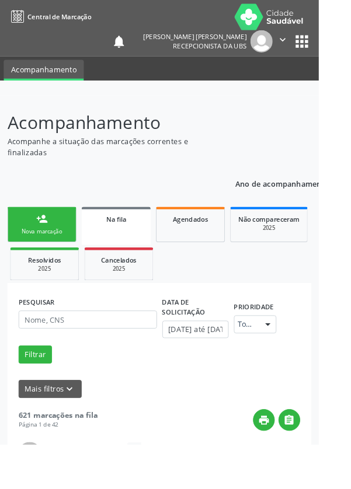
click at [46, 245] on div "person_add" at bounding box center [46, 241] width 13 height 13
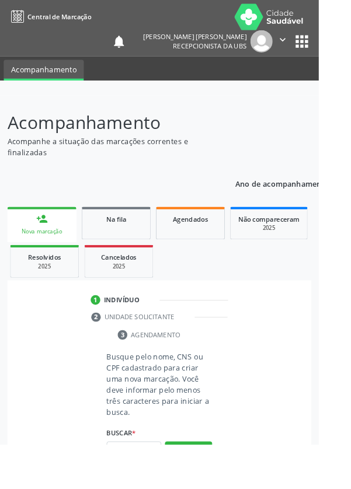
click at [56, 253] on div "Nova marcação" at bounding box center [46, 255] width 60 height 9
click at [148, 489] on input "text" at bounding box center [147, 497] width 60 height 20
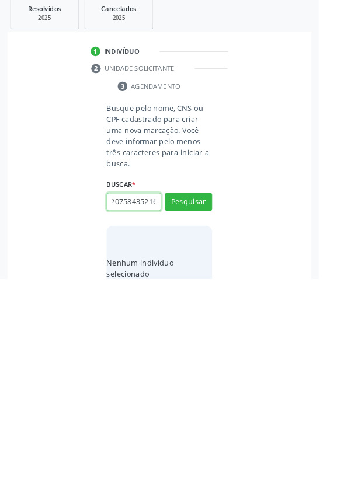
scroll to position [0, 21]
type input "706207584352164"
click at [223, 408] on button "Pesquisar" at bounding box center [208, 405] width 52 height 20
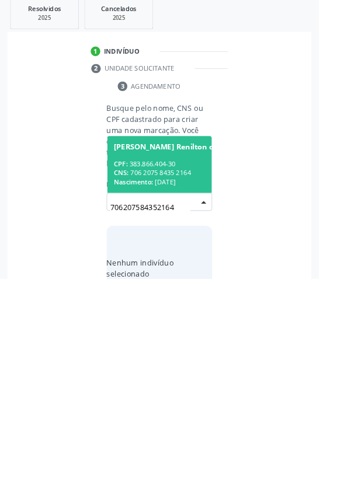
click at [190, 375] on div "CNS: 706 2075 8435 2164" at bounding box center [219, 373] width 189 height 10
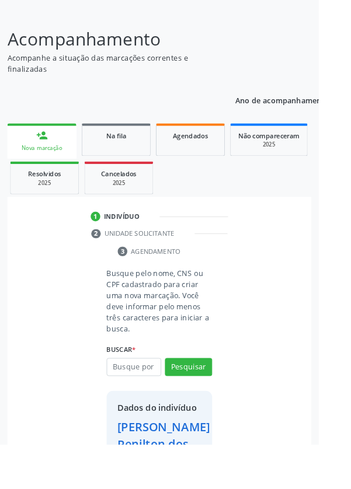
scroll to position [67, 0]
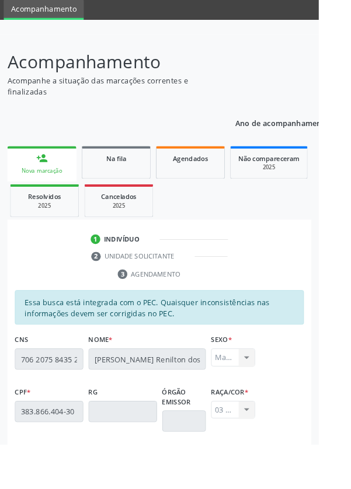
scroll to position [277, 0]
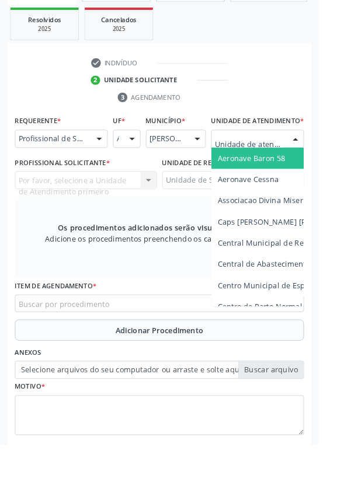
scroll to position [271, 0]
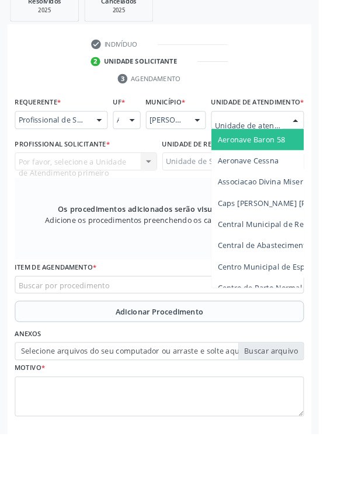
type input "Rua n"
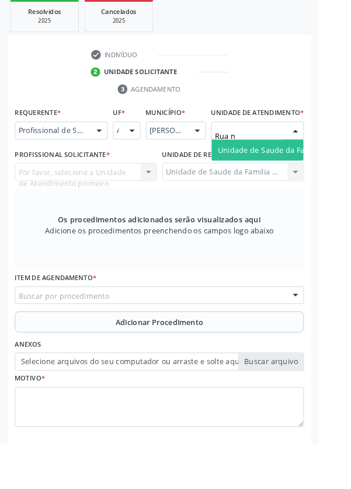
click at [290, 171] on span "Unidade de Saude da Familia Rua [GEOGRAPHIC_DATA]" at bounding box center [348, 164] width 217 height 11
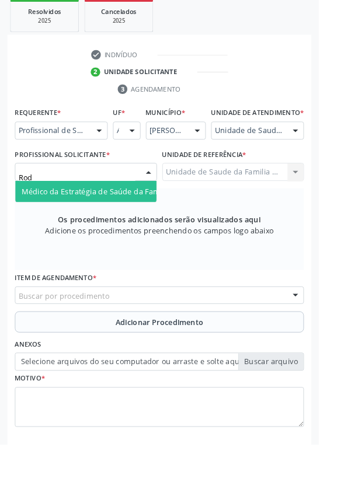
type input "Rodr"
click at [132, 216] on span "Médico da Estratégia de Saúde da Família - [PERSON_NAME] [PERSON_NAME]" at bounding box center [176, 210] width 305 height 11
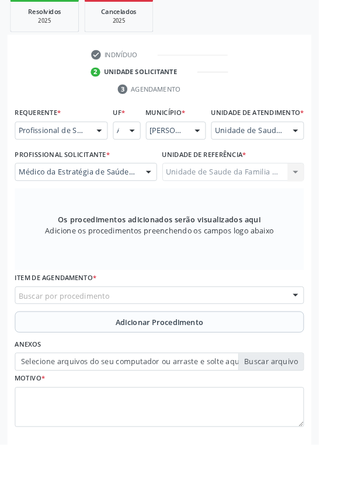
click at [194, 331] on div "Buscar por procedimento" at bounding box center [175, 325] width 318 height 20
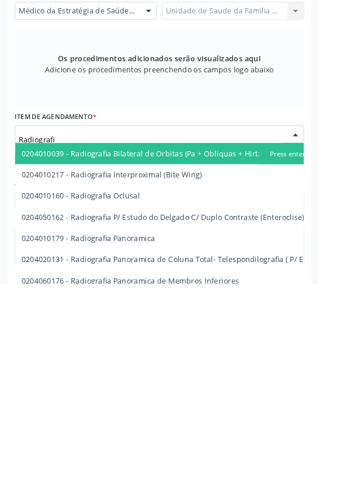
type input "Radiografia"
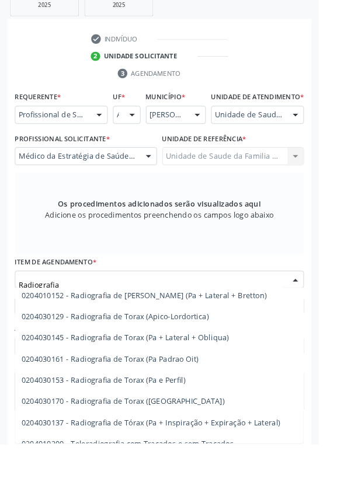
scroll to position [1500, 0]
click at [196, 423] on span "0204030153 - Radiografia de Torax (Pa e Perfil)" at bounding box center [114, 417] width 180 height 11
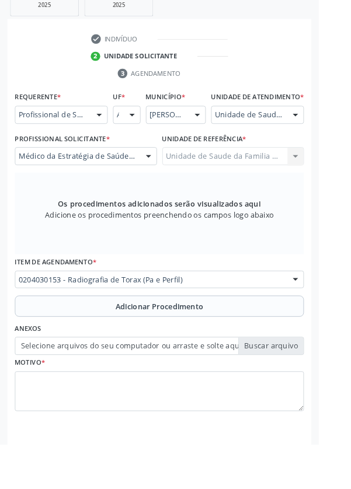
click at [221, 344] on span "Adicionar Procedimento" at bounding box center [175, 338] width 97 height 12
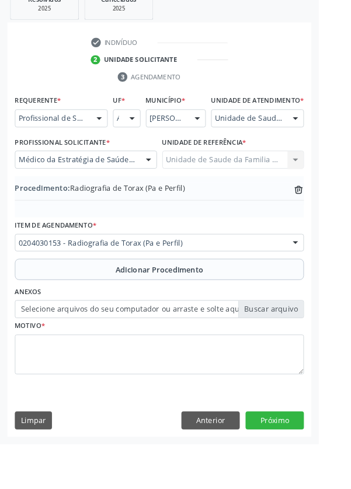
scroll to position [244, 0]
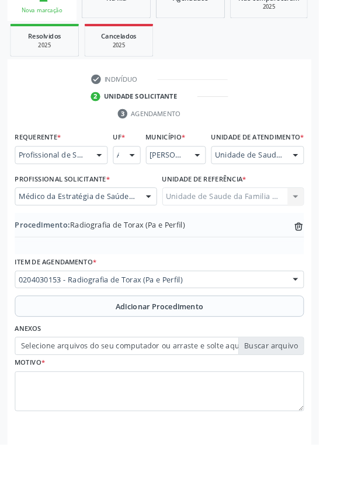
click at [308, 389] on label "Selecione arquivos do seu computador ou arraste e solte aqui" at bounding box center [175, 381] width 318 height 20
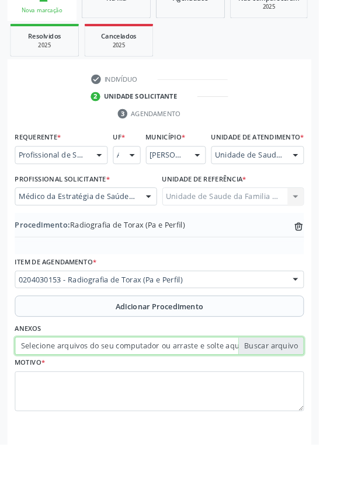
click at [308, 389] on input "Selecione arquivos do seu computador ou arraste e solte aqui" at bounding box center [175, 381] width 318 height 20
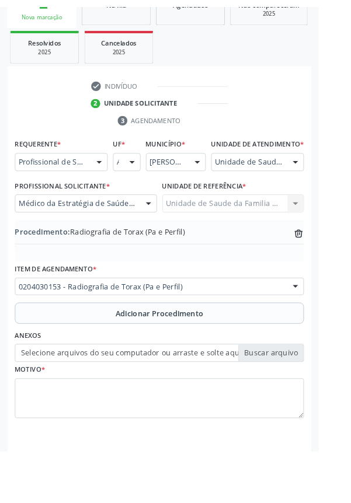
scroll to position [228, 0]
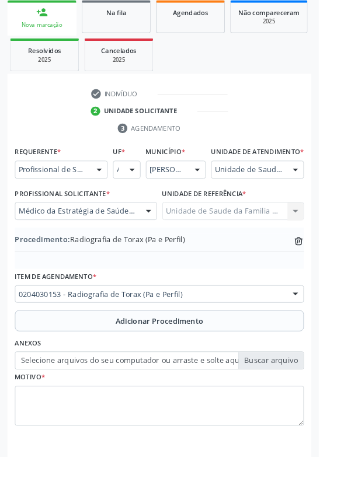
type input "C:\fakepath\17599445237882518982952292743720.jpg"
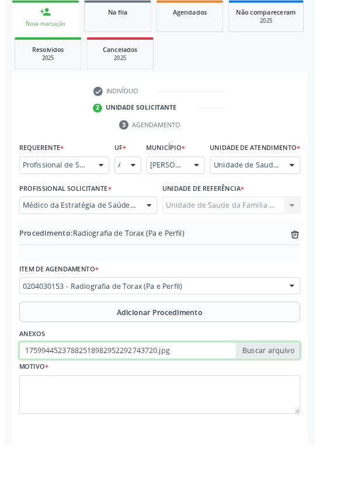
scroll to position [244, 0]
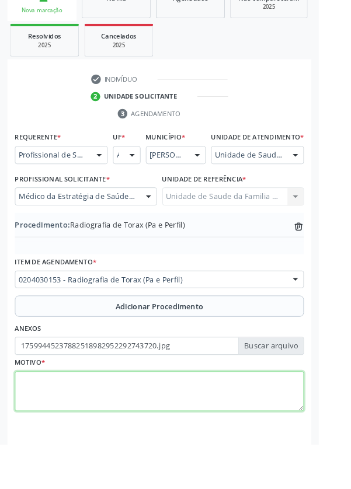
click at [114, 433] on textarea at bounding box center [175, 431] width 318 height 44
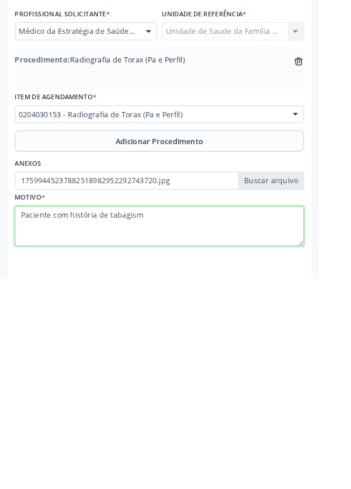
type textarea "Paciente com história de tabagismo"
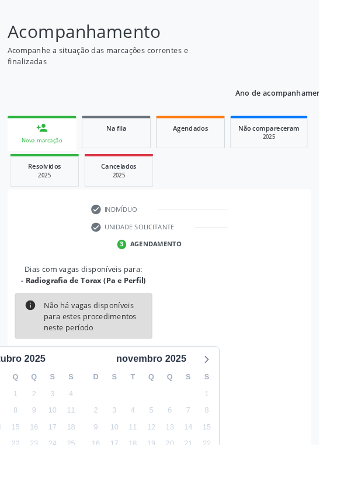
scroll to position [97, 0]
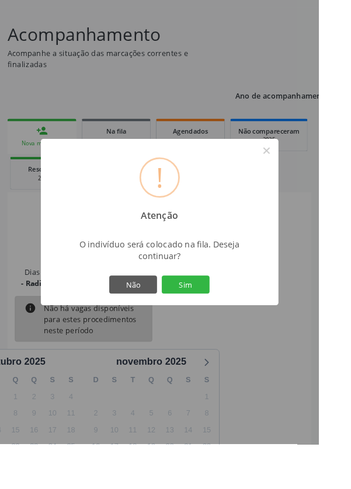
click at [231, 324] on button "Sim" at bounding box center [204, 314] width 53 height 20
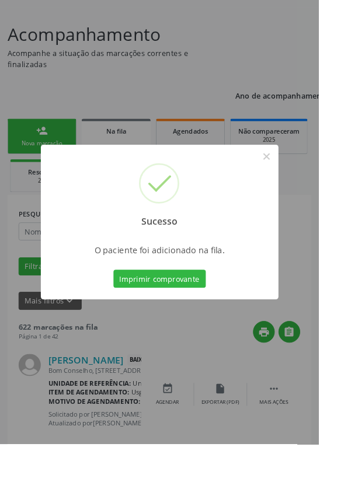
scroll to position [0, 0]
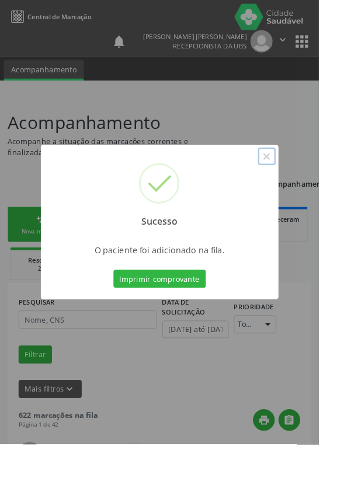
click at [304, 182] on button "×" at bounding box center [294, 172] width 20 height 20
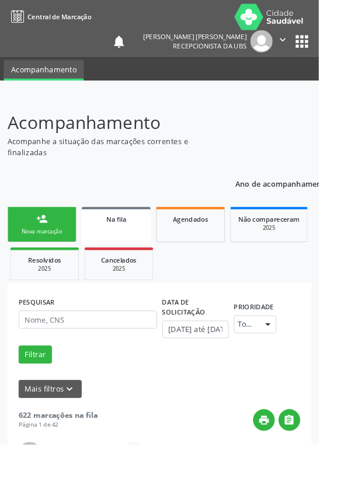
click at [51, 239] on div "person_add" at bounding box center [46, 241] width 13 height 13
click at [65, 243] on link "person_add Nova marcação" at bounding box center [46, 247] width 76 height 39
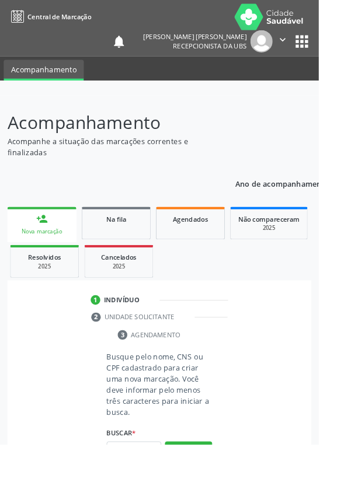
click at [53, 251] on div "Nova marcação" at bounding box center [46, 255] width 60 height 9
click at [156, 489] on input "text" at bounding box center [147, 497] width 60 height 20
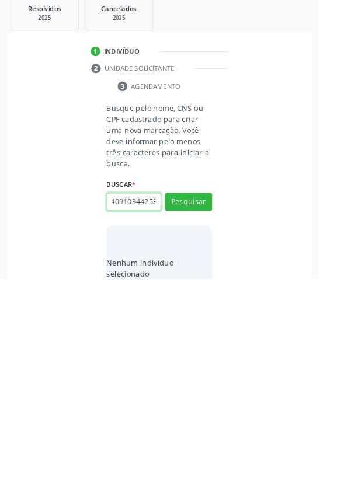
scroll to position [0, 21]
type input "706409103442586"
click at [224, 397] on button "Pesquisar" at bounding box center [208, 405] width 52 height 20
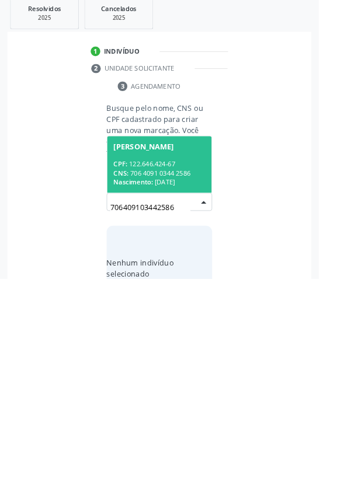
click at [196, 370] on div "CNS: 706 4091 0344 2586" at bounding box center [175, 373] width 101 height 10
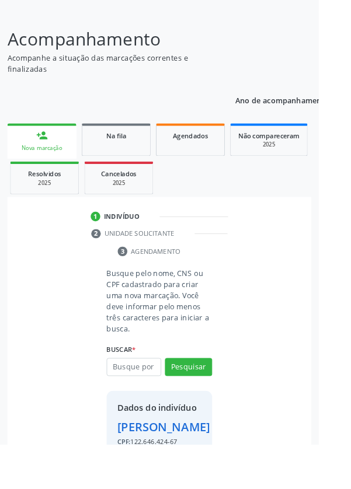
scroll to position [67, 0]
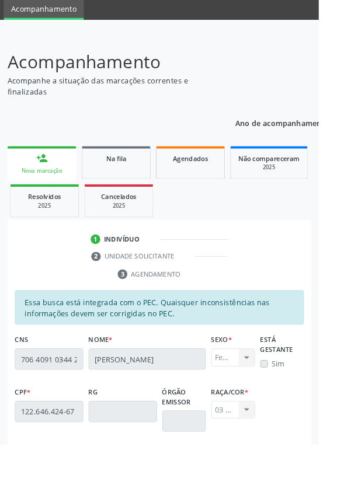
scroll to position [277, 0]
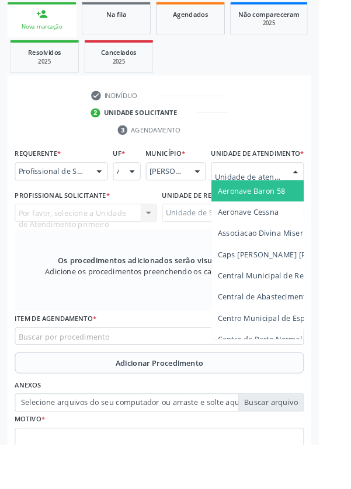
scroll to position [271, 0]
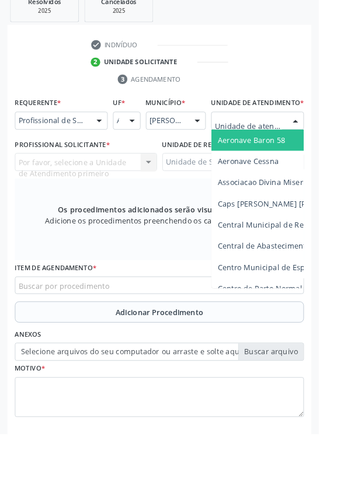
type input "Rua n"
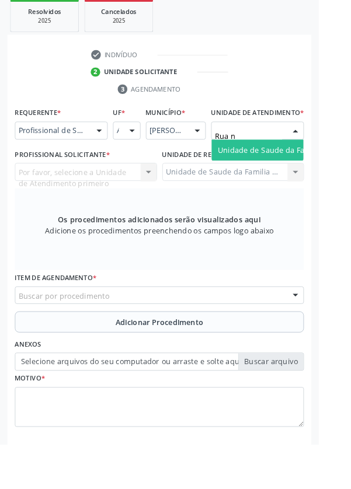
click at [303, 171] on span "Unidade de Saude da Familia Rua [GEOGRAPHIC_DATA]" at bounding box center [348, 164] width 217 height 11
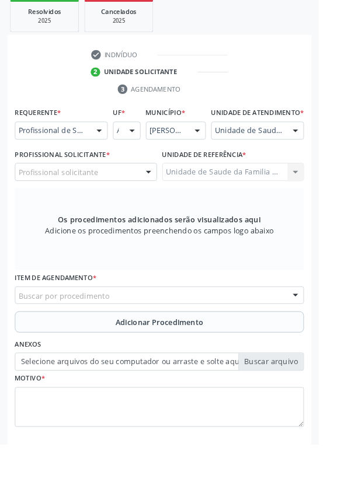
click at [123, 199] on div "Profissional solicitante" at bounding box center [94, 189] width 157 height 20
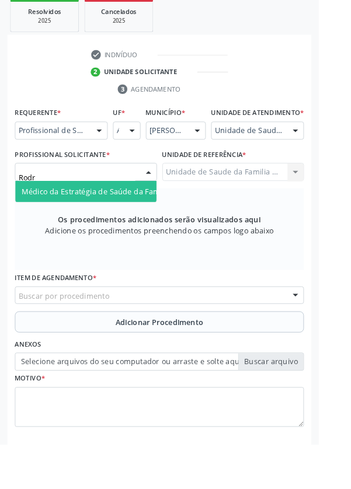
type input "Rodri"
click at [137, 216] on span "Médico da Estratégia de Saúde da Família - [PERSON_NAME] [PERSON_NAME]" at bounding box center [176, 210] width 305 height 11
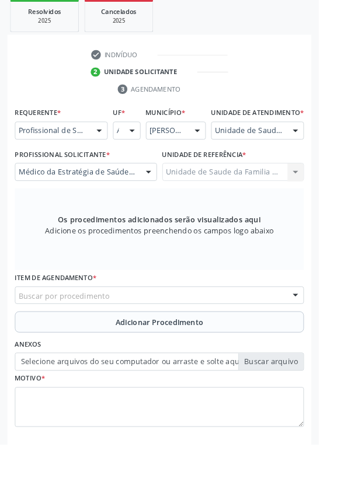
click at [221, 331] on div "Buscar por procedimento" at bounding box center [175, 325] width 318 height 20
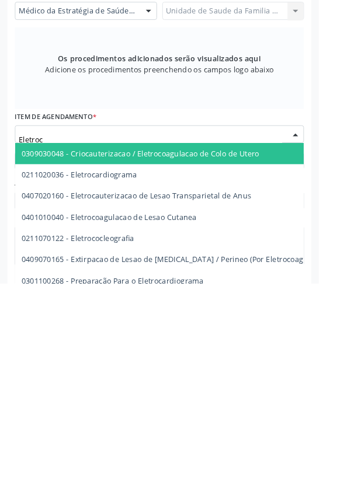
type input "Eletroca"
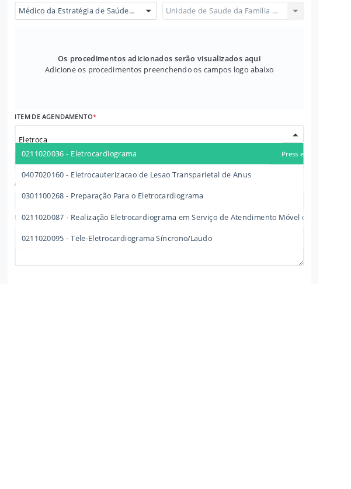
click at [165, 357] on span "0211020036 - Eletrocardiograma" at bounding box center [202, 346] width 370 height 23
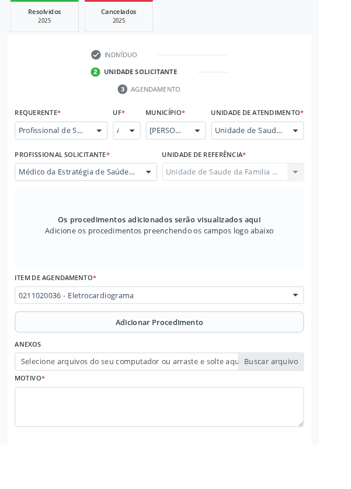
click at [200, 361] on span "Adicionar Procedimento" at bounding box center [175, 355] width 97 height 12
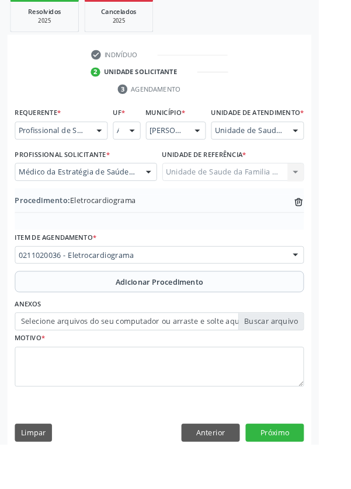
scroll to position [244, 0]
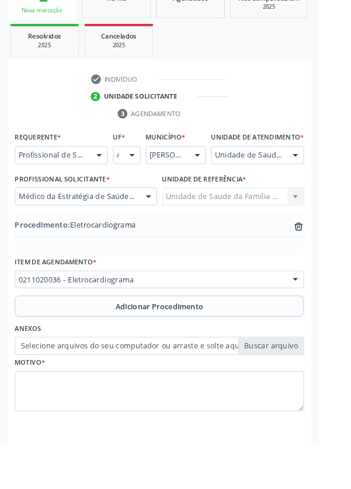
click at [306, 388] on label "Selecione arquivos do seu computador ou arraste e solte aqui" at bounding box center [175, 381] width 318 height 20
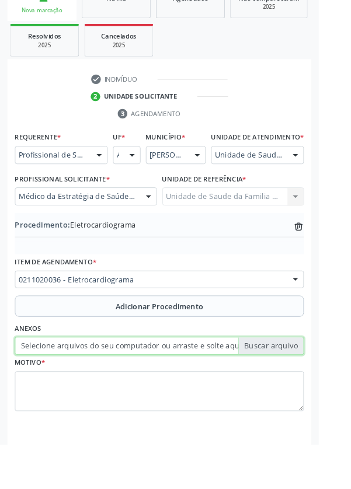
click at [306, 388] on input "Selecione arquivos do seu computador ou arraste e solte aqui" at bounding box center [175, 381] width 318 height 20
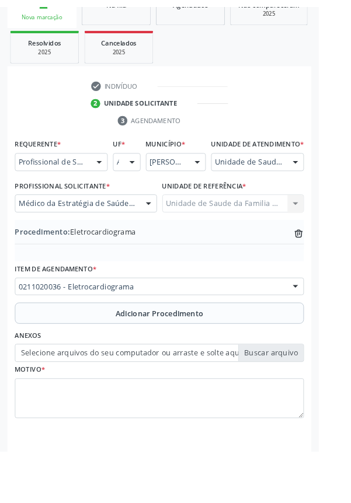
scroll to position [228, 0]
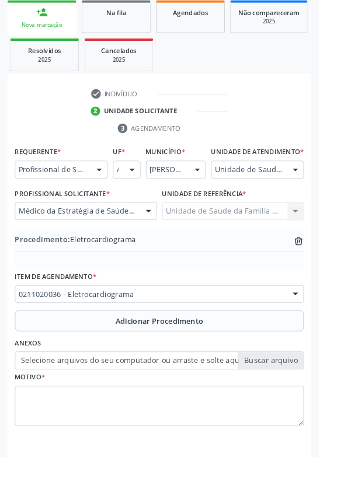
type input "C:\fakepath\17599446509457802252584047216642.jpg"
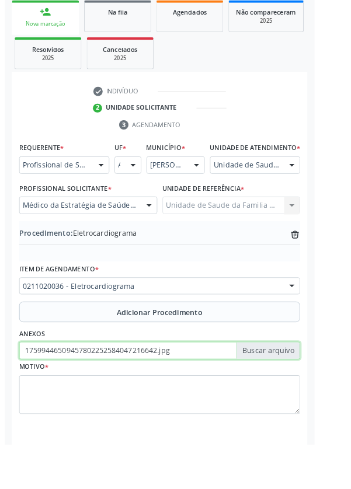
scroll to position [244, 0]
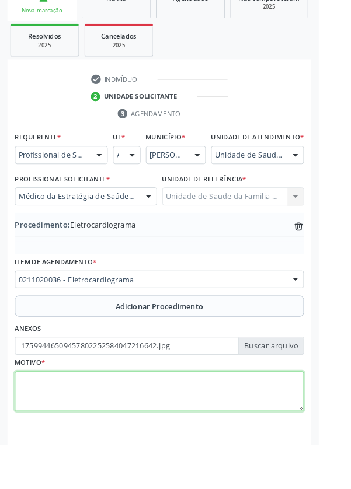
click at [144, 432] on textarea at bounding box center [175, 431] width 318 height 44
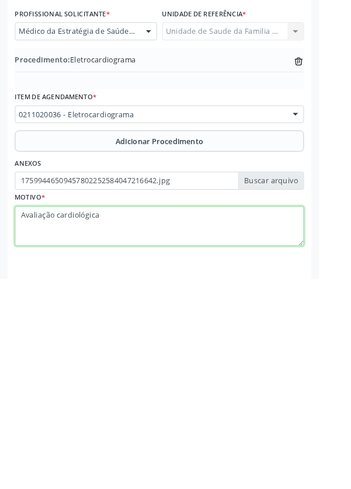
type textarea "Avaliação cardiológica"
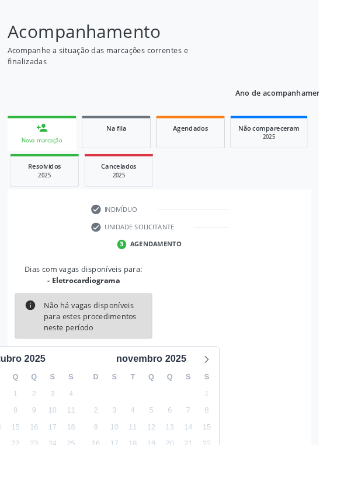
scroll to position [97, 0]
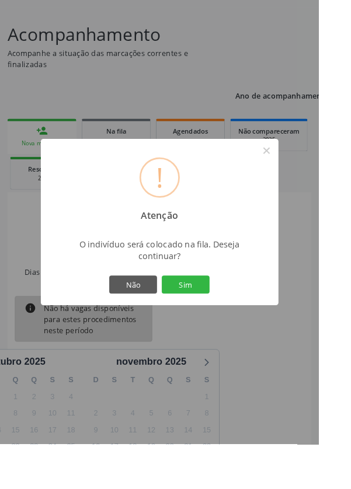
click at [231, 324] on button "Sim" at bounding box center [204, 314] width 53 height 20
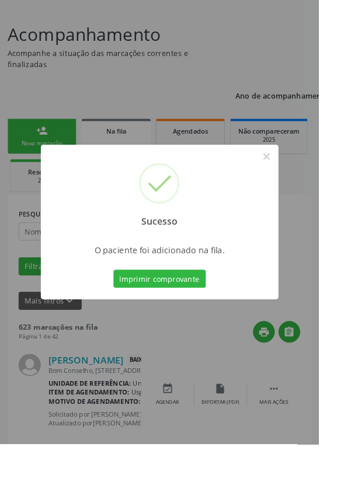
scroll to position [0, 0]
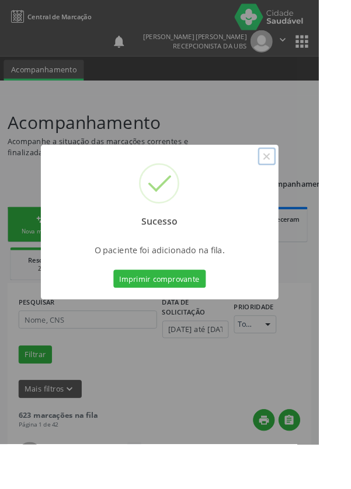
click at [304, 182] on button "×" at bounding box center [294, 172] width 20 height 20
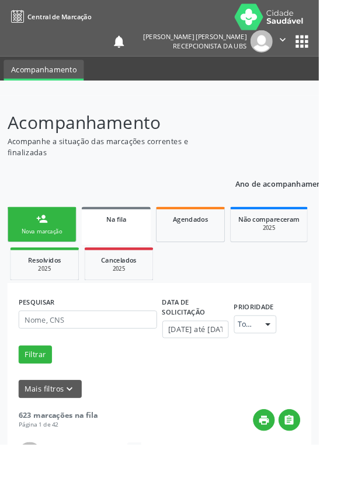
click at [50, 246] on div "person_add" at bounding box center [46, 241] width 13 height 13
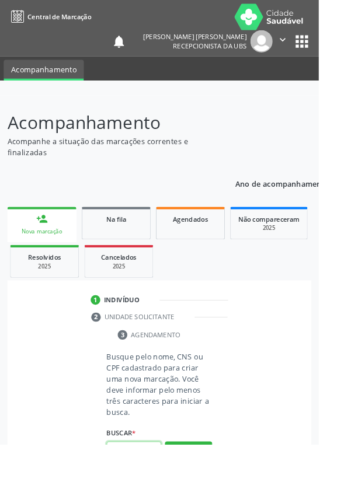
click at [151, 489] on input "text" at bounding box center [147, 497] width 60 height 20
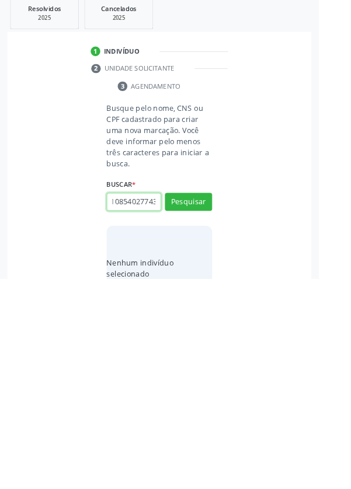
scroll to position [0, 21]
type input "708108540277432"
click at [229, 398] on button "Pesquisar" at bounding box center [208, 405] width 52 height 20
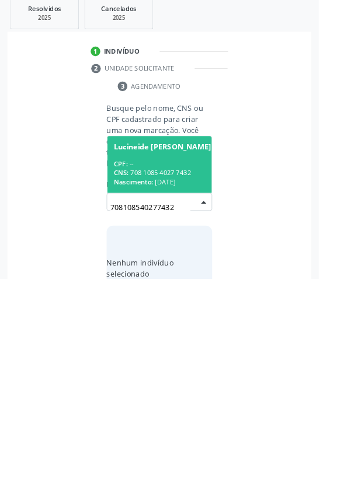
click at [202, 361] on div "CPF: --" at bounding box center [178, 363] width 107 height 10
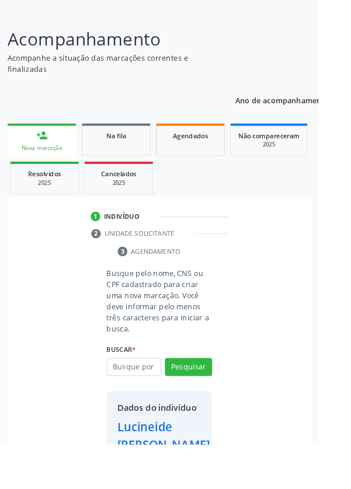
scroll to position [86, 0]
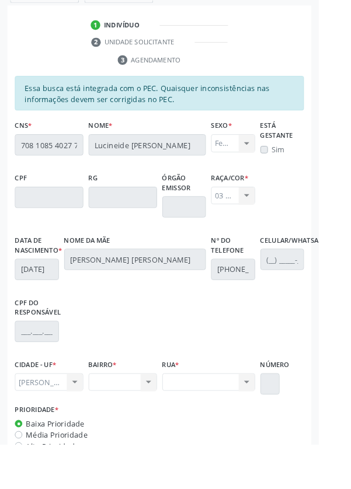
scroll to position [319, 0]
